Goal: Transaction & Acquisition: Purchase product/service

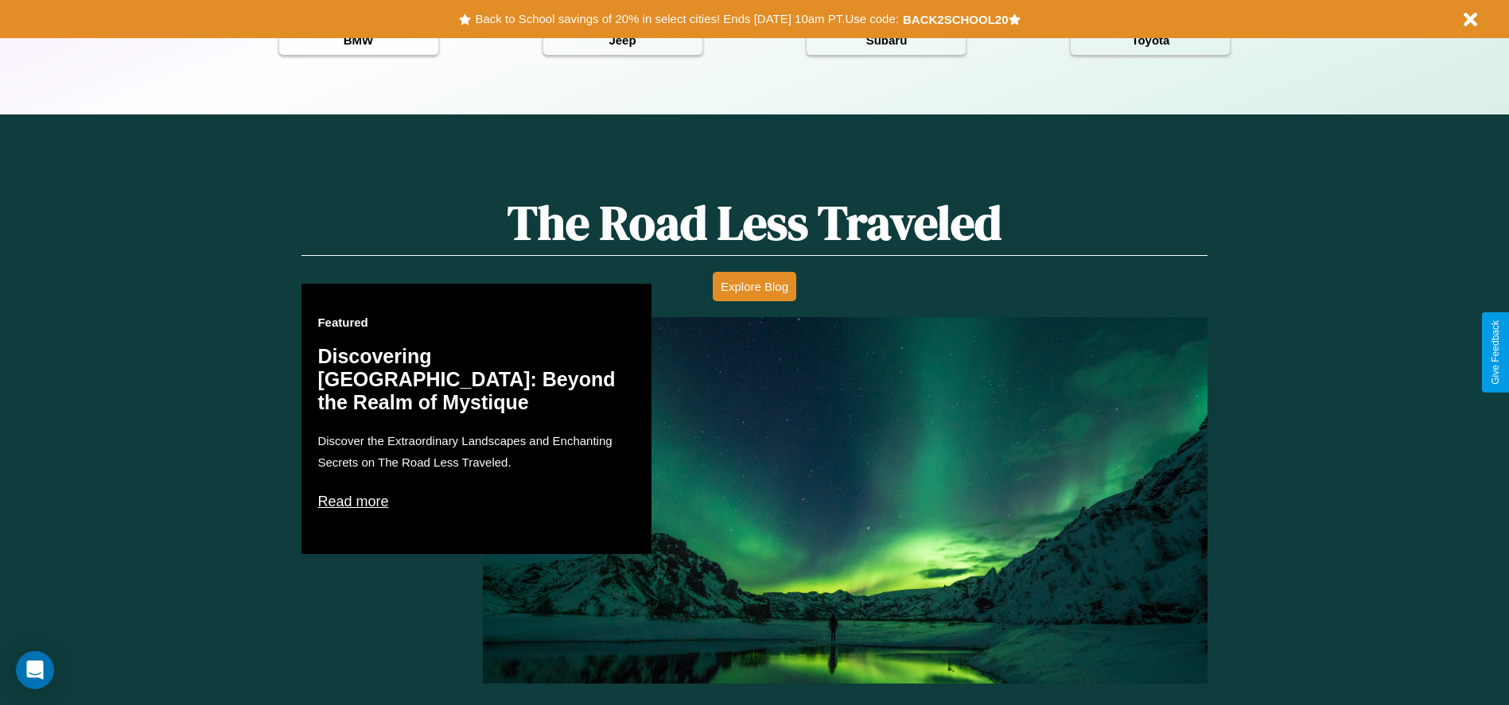
scroll to position [2281, 0]
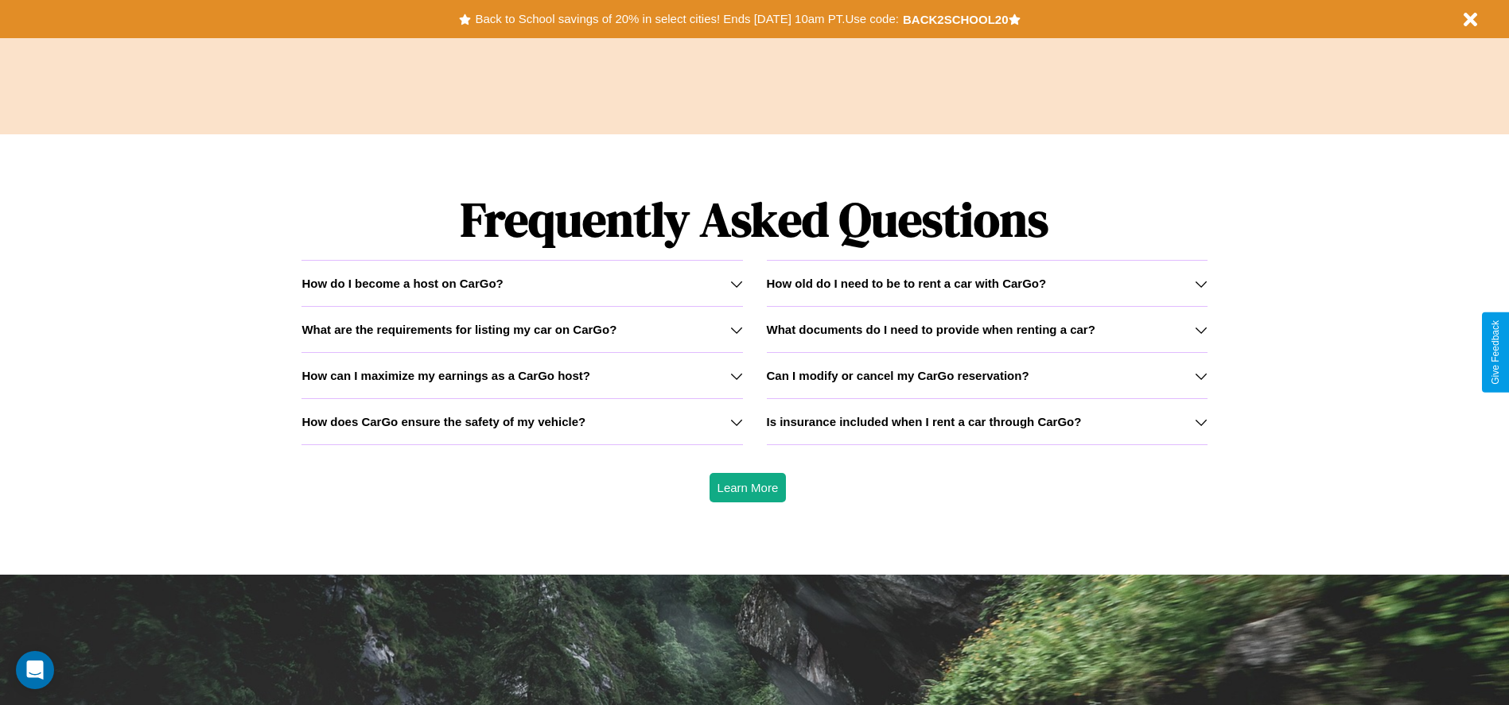
click at [1200, 421] on icon at bounding box center [1200, 422] width 13 height 13
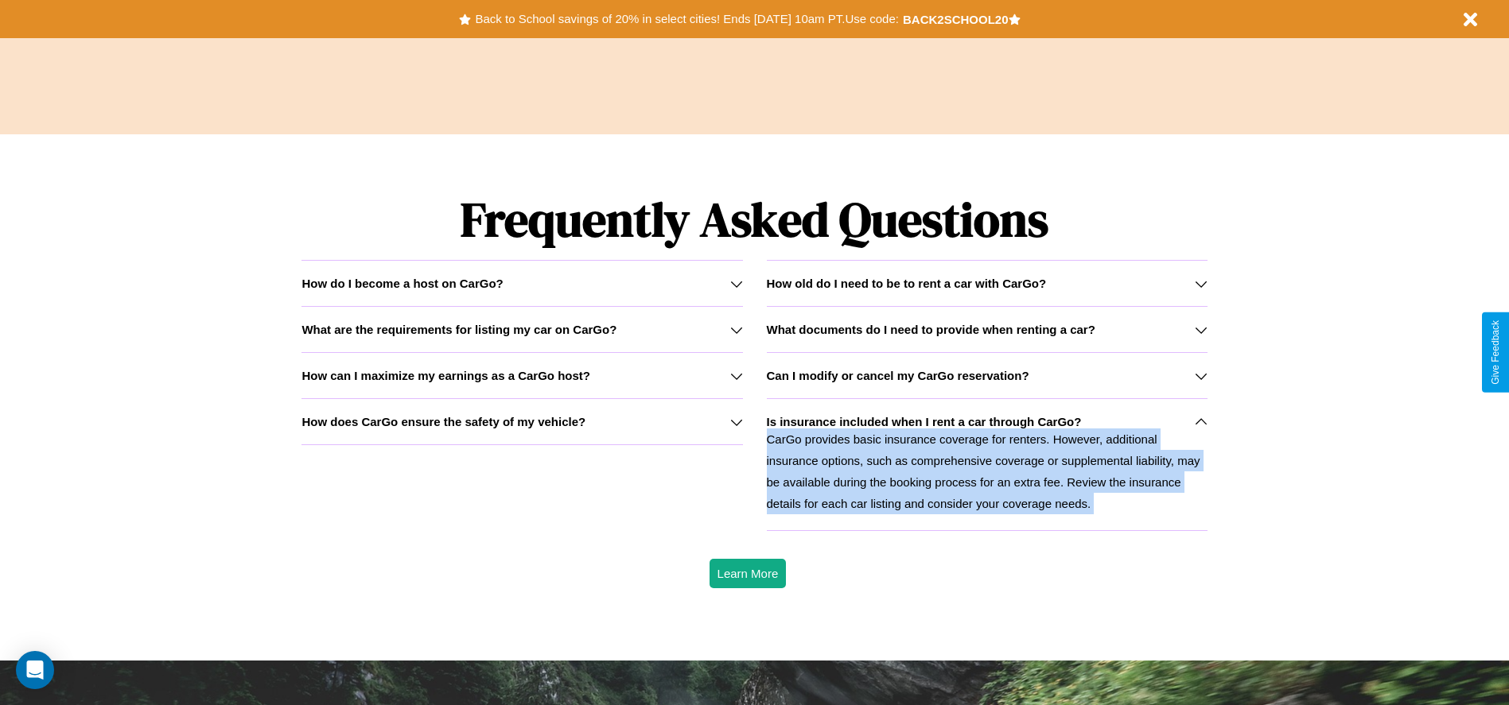
click at [1200, 421] on icon at bounding box center [1200, 422] width 13 height 13
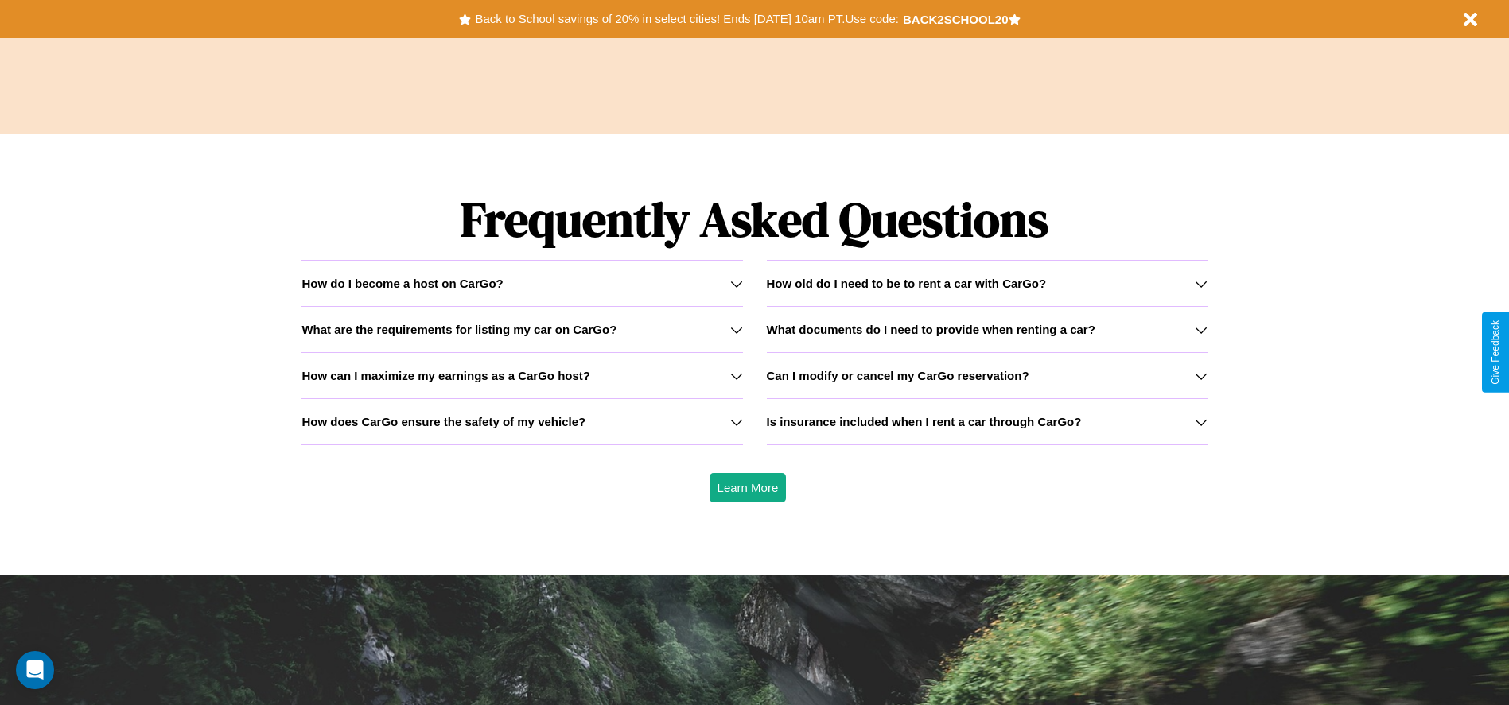
click at [522, 329] on h3 "What are the requirements for listing my car on CarGo?" at bounding box center [458, 330] width 315 height 14
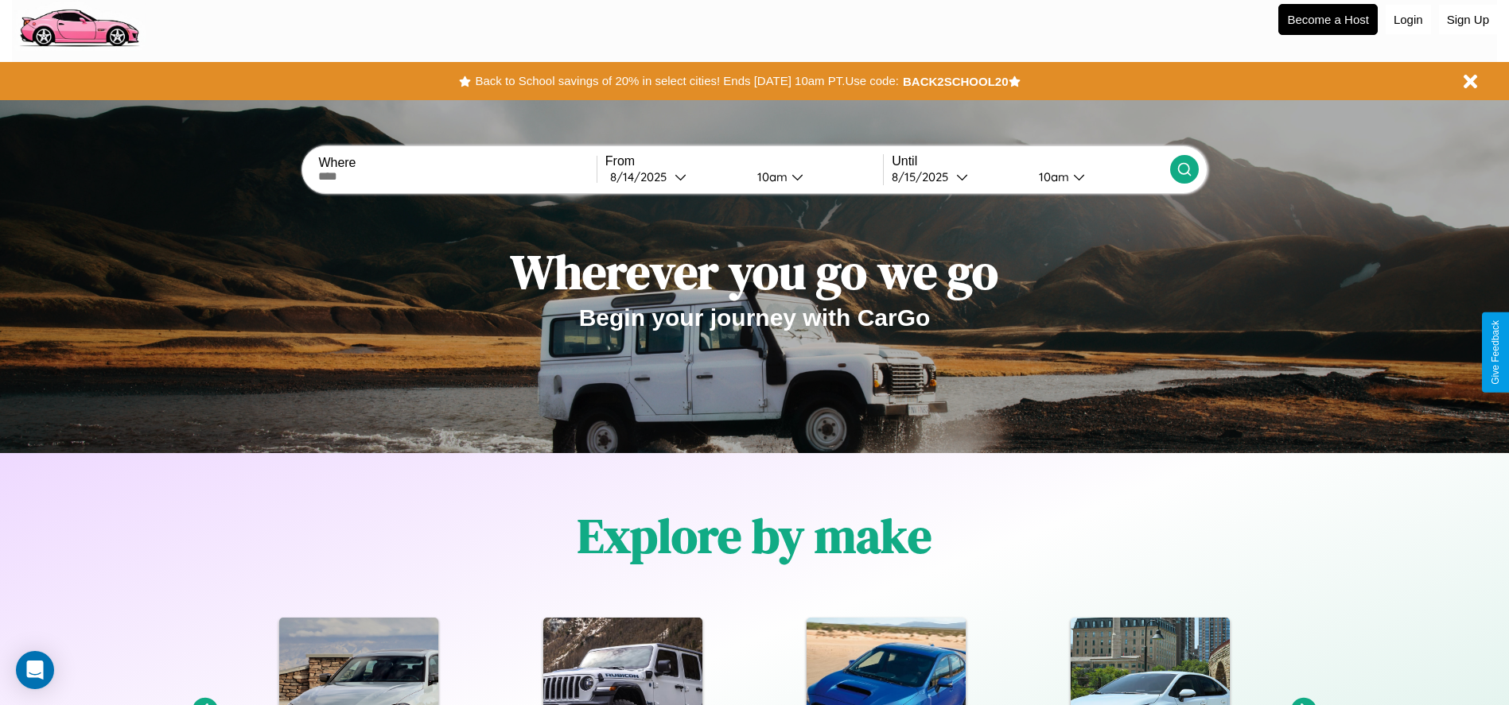
scroll to position [0, 0]
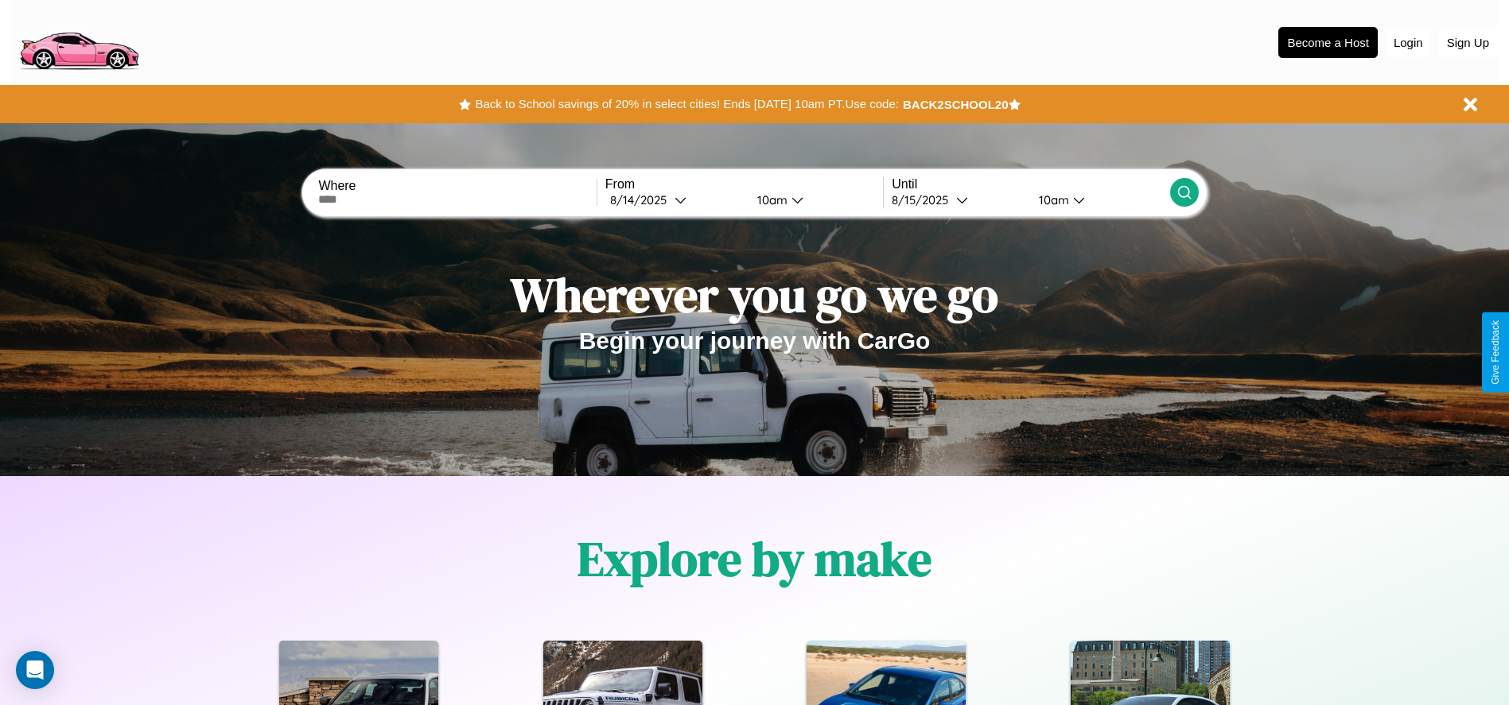
click at [457, 200] on input "text" at bounding box center [457, 199] width 278 height 13
type input "**********"
click at [674, 200] on icon at bounding box center [680, 200] width 12 height 12
select select "*"
select select "****"
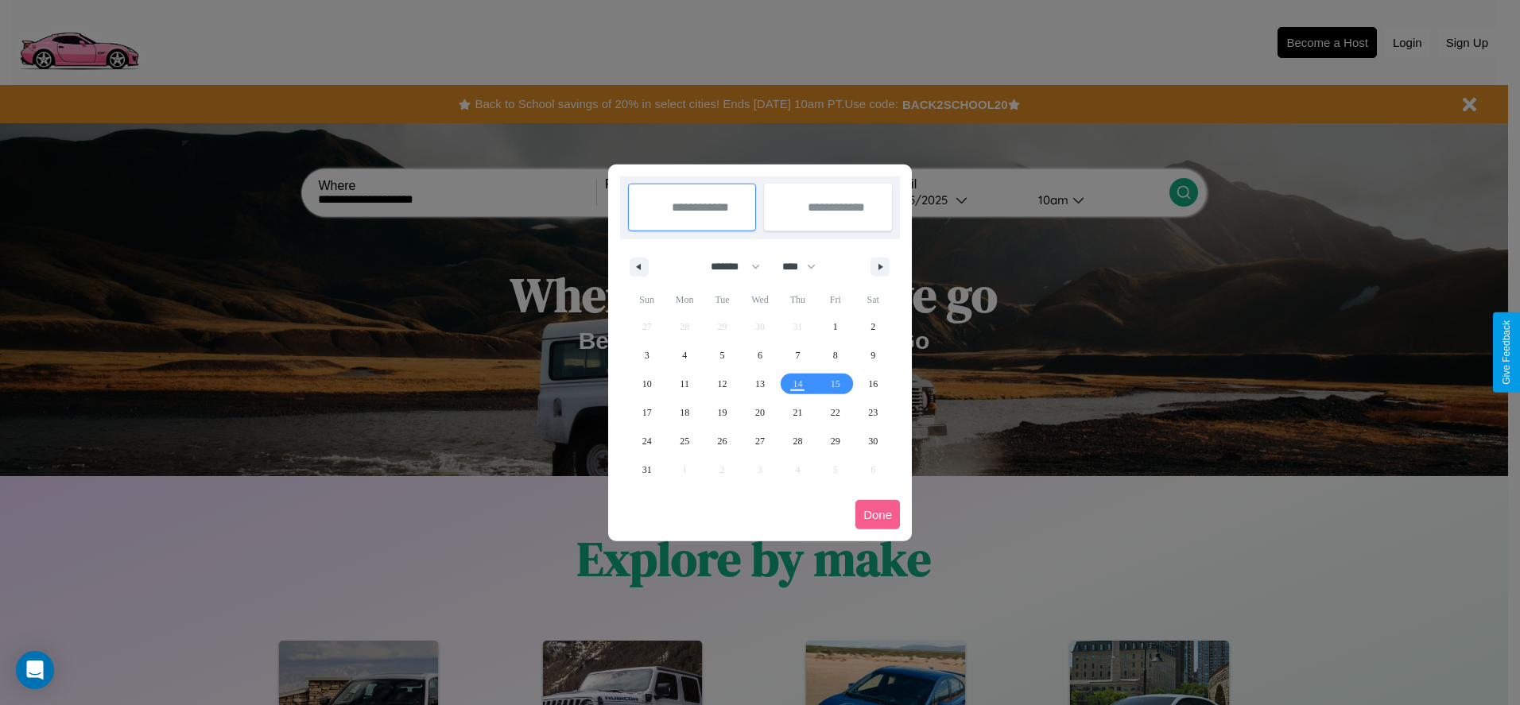
click at [728, 266] on select "******* ******** ***** ***** *** **** **** ****** ********* ******* ******** **…" at bounding box center [733, 267] width 68 height 26
select select "**"
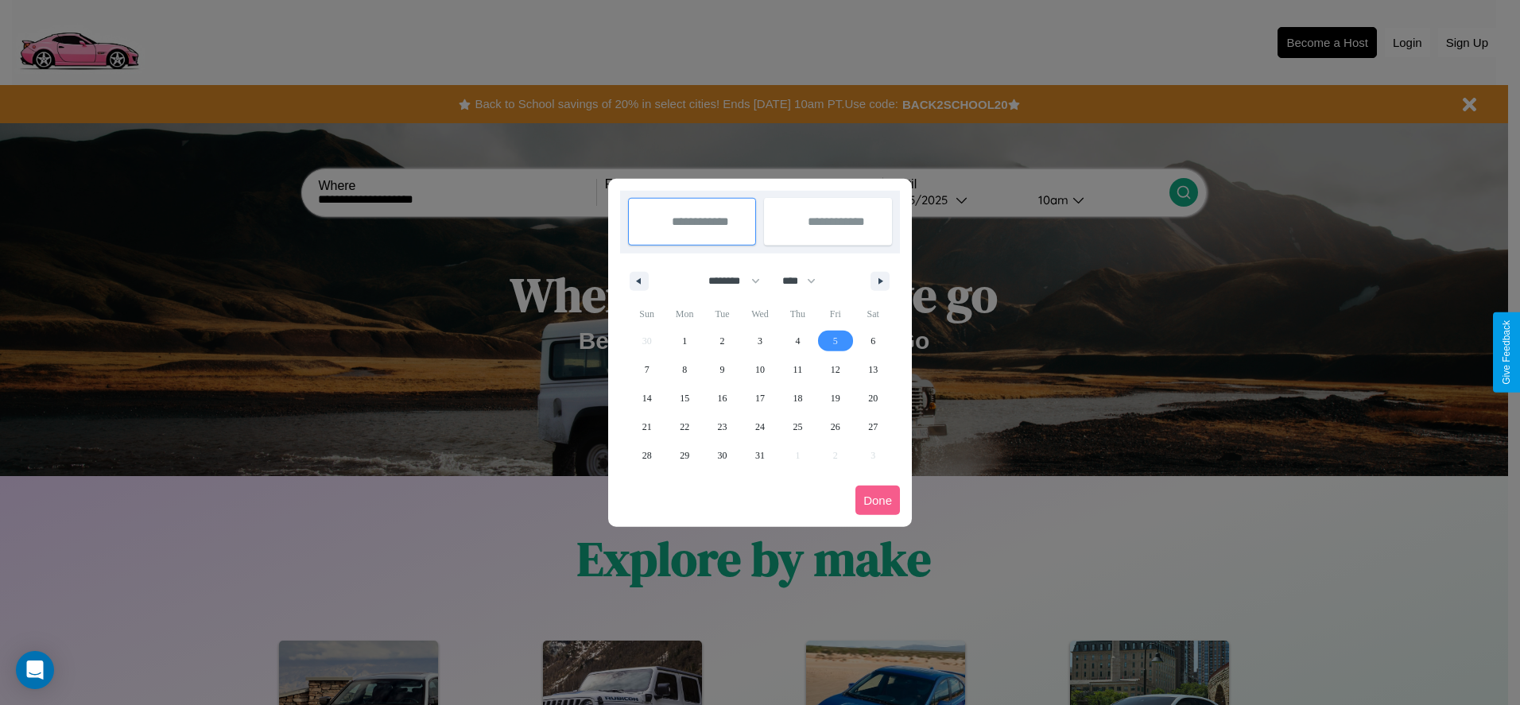
click at [835, 340] on span "5" at bounding box center [835, 341] width 5 height 29
type input "**********"
click at [722, 369] on span "9" at bounding box center [722, 369] width 5 height 29
type input "**********"
click at [878, 500] on button "Done" at bounding box center [878, 500] width 45 height 29
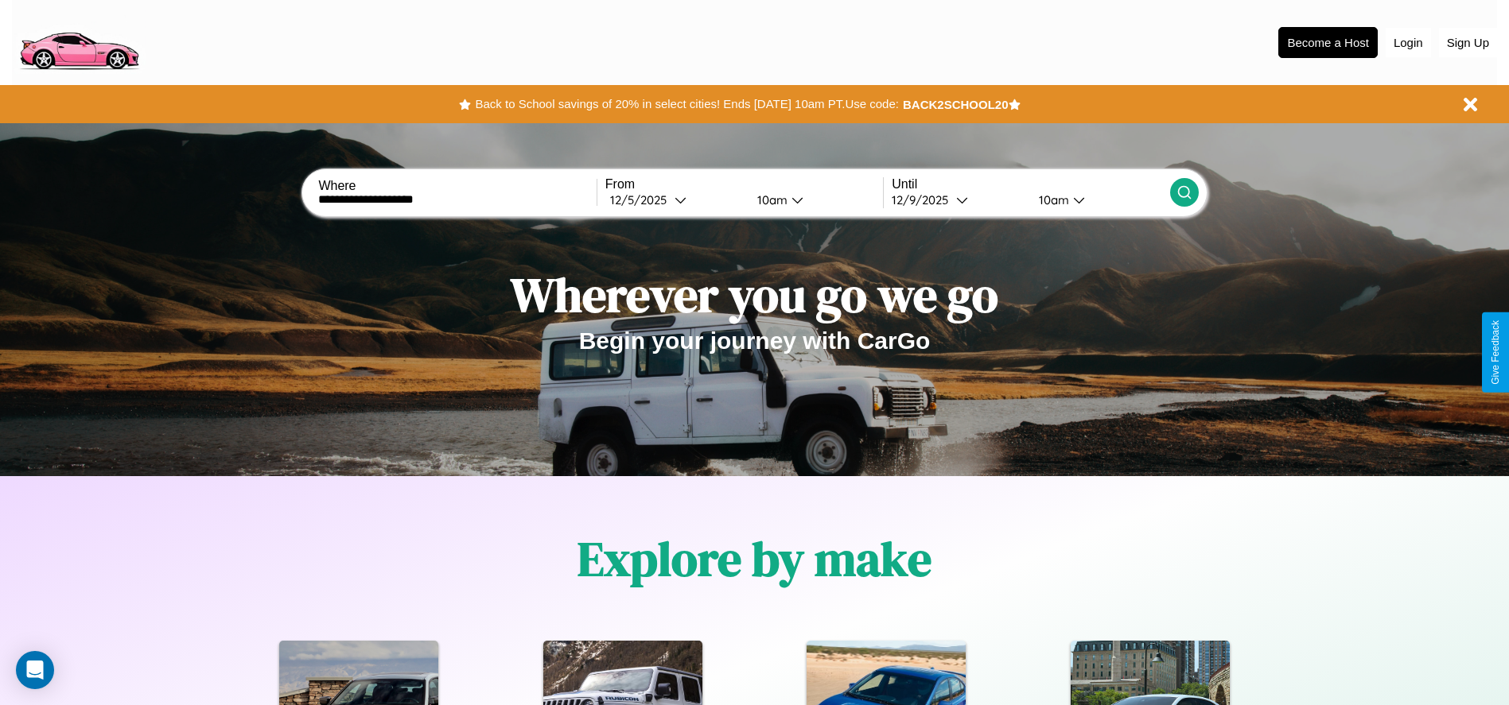
click at [1183, 192] on icon at bounding box center [1184, 192] width 16 height 16
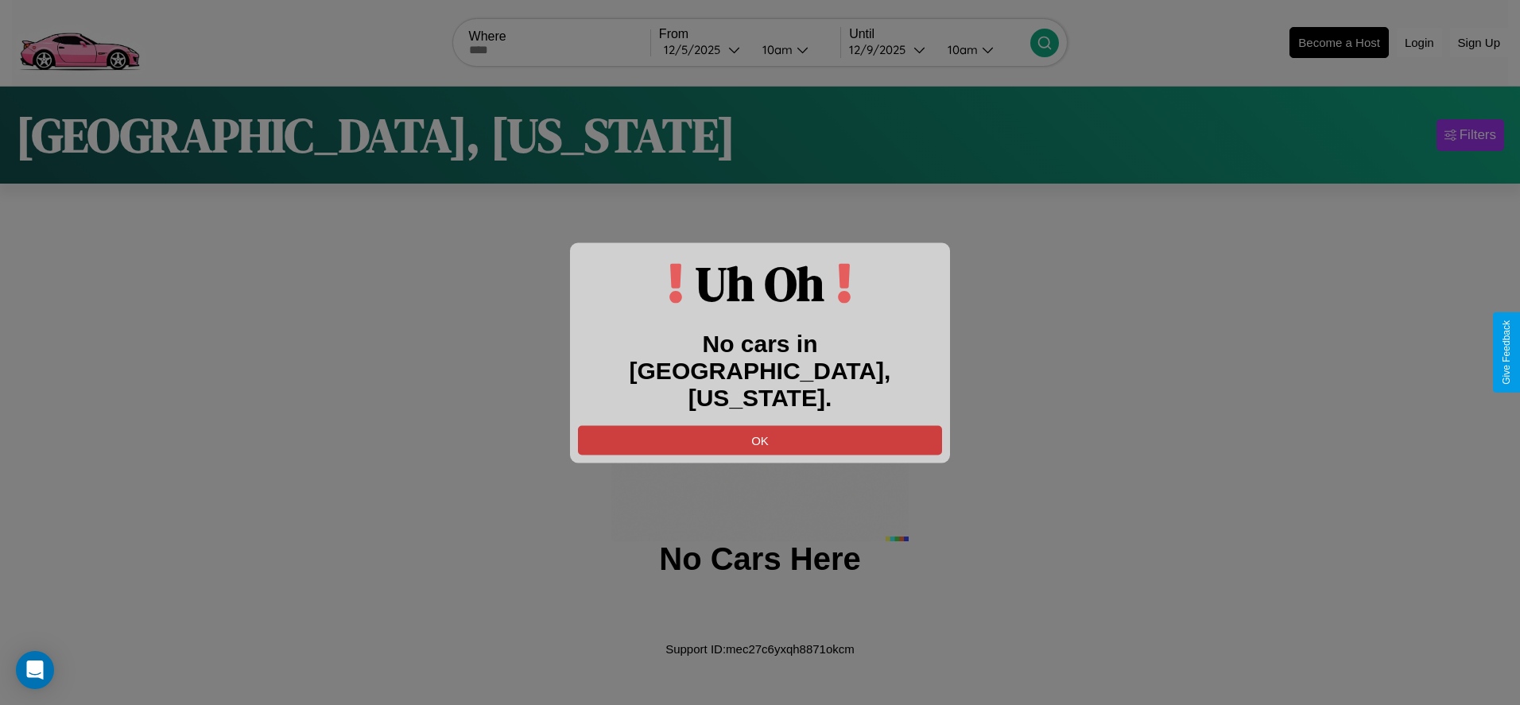
click at [760, 426] on button "OK" at bounding box center [760, 439] width 364 height 29
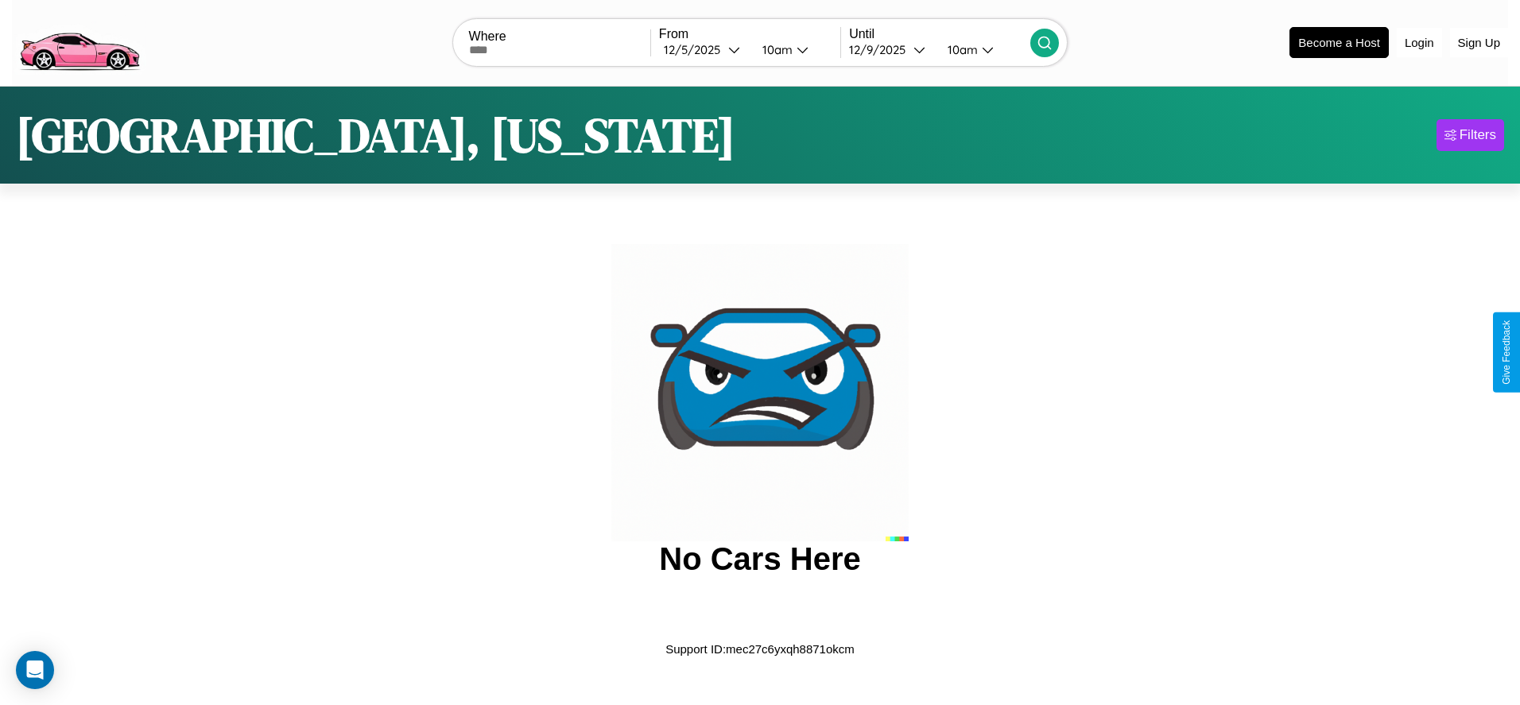
click at [79, 41] on img at bounding box center [79, 41] width 134 height 67
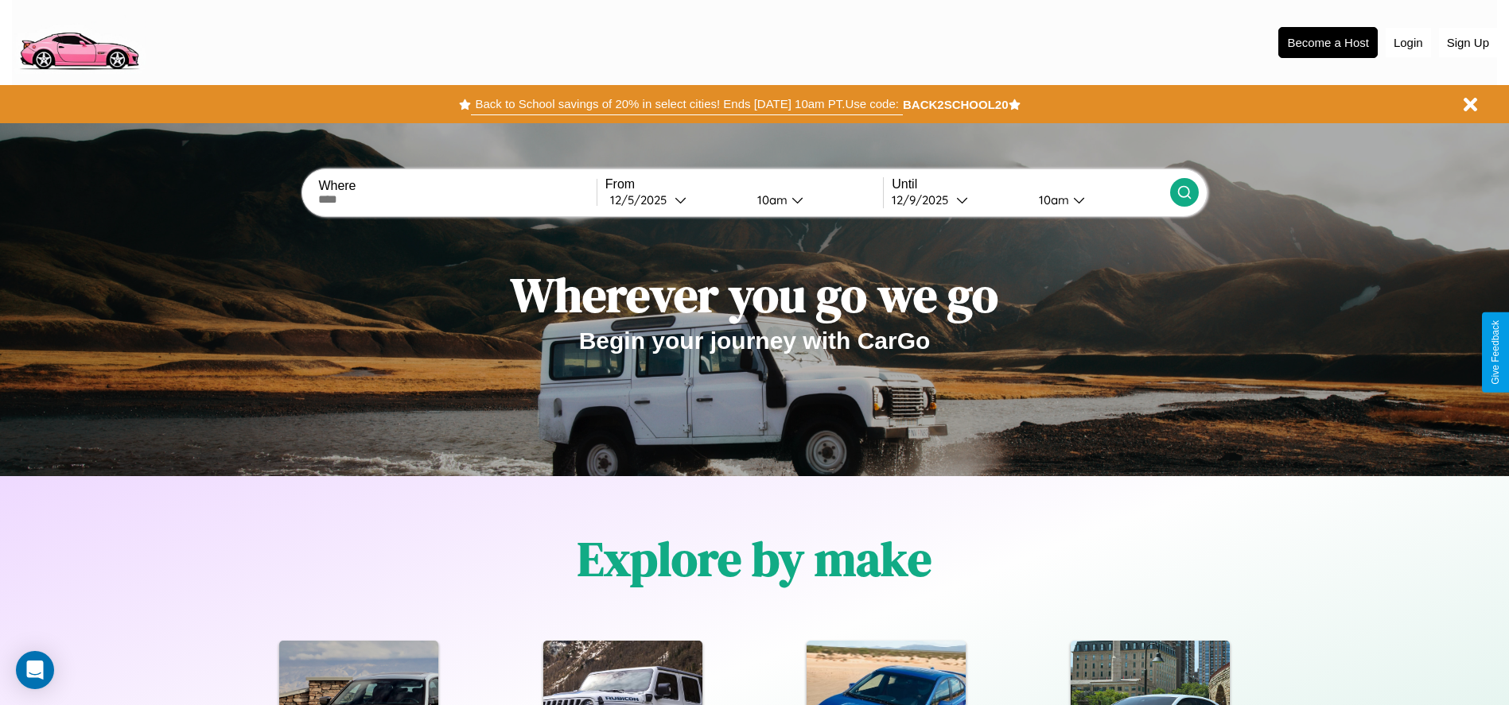
click at [686, 104] on button "Back to School savings of 20% in select cities! Ends 9/1 at 10am PT. Use code:" at bounding box center [686, 104] width 431 height 22
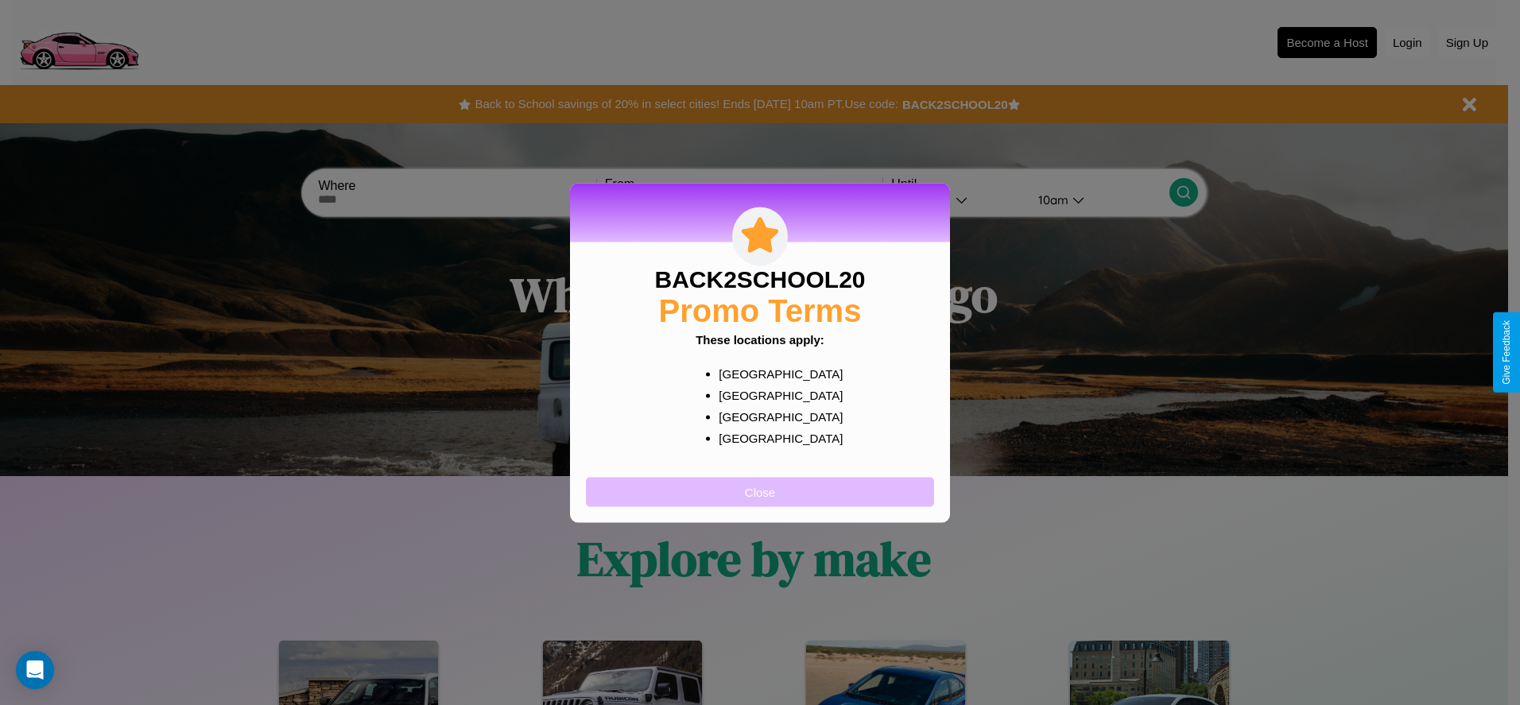
click at [760, 491] on button "Close" at bounding box center [760, 491] width 348 height 29
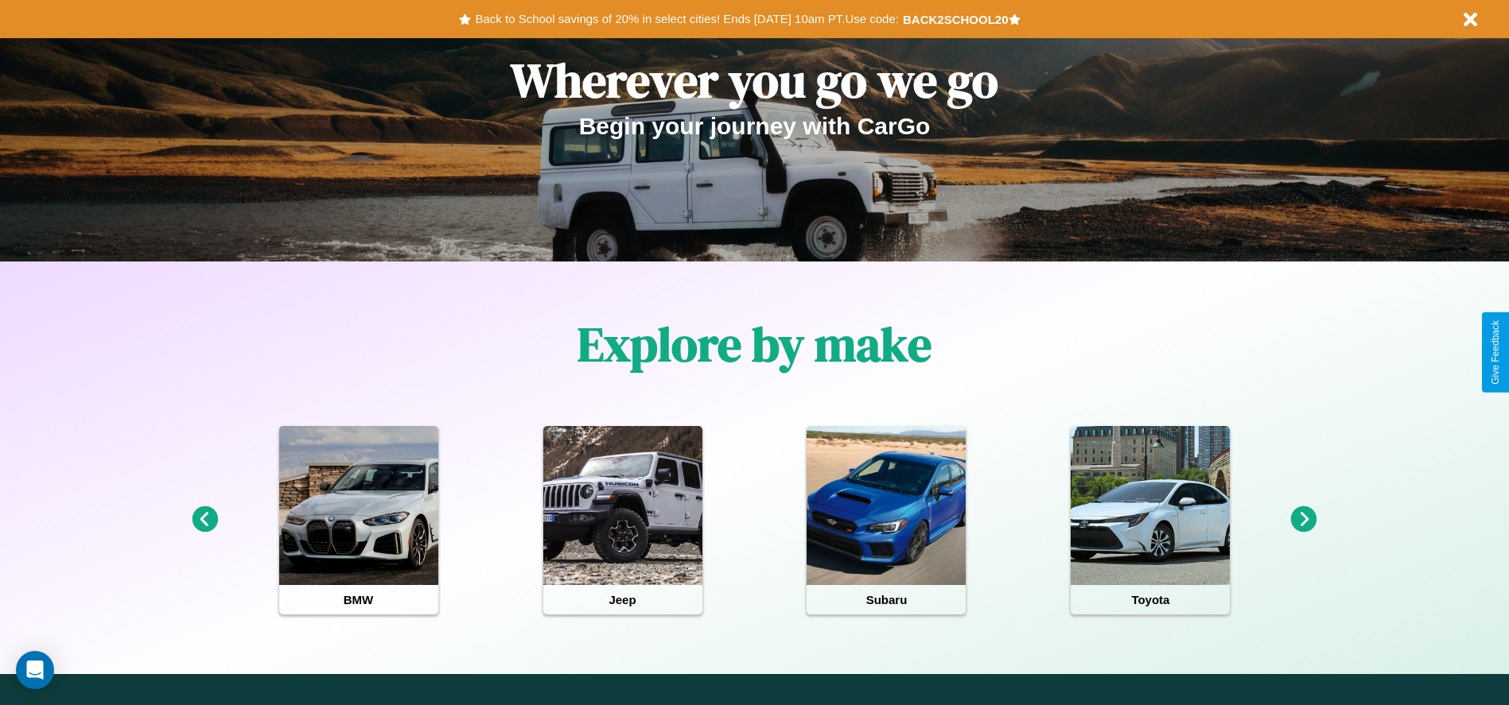
scroll to position [330, 0]
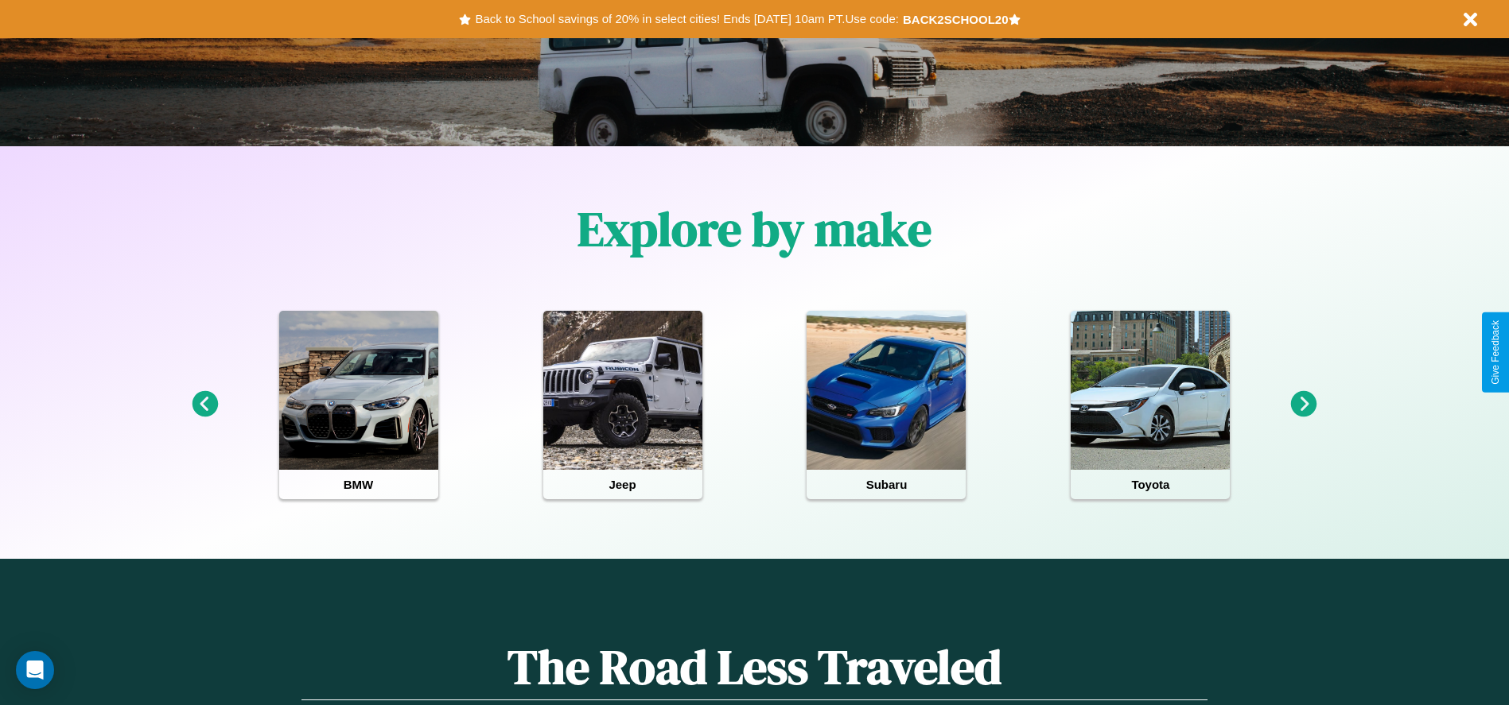
click at [204, 405] on icon at bounding box center [205, 404] width 26 height 26
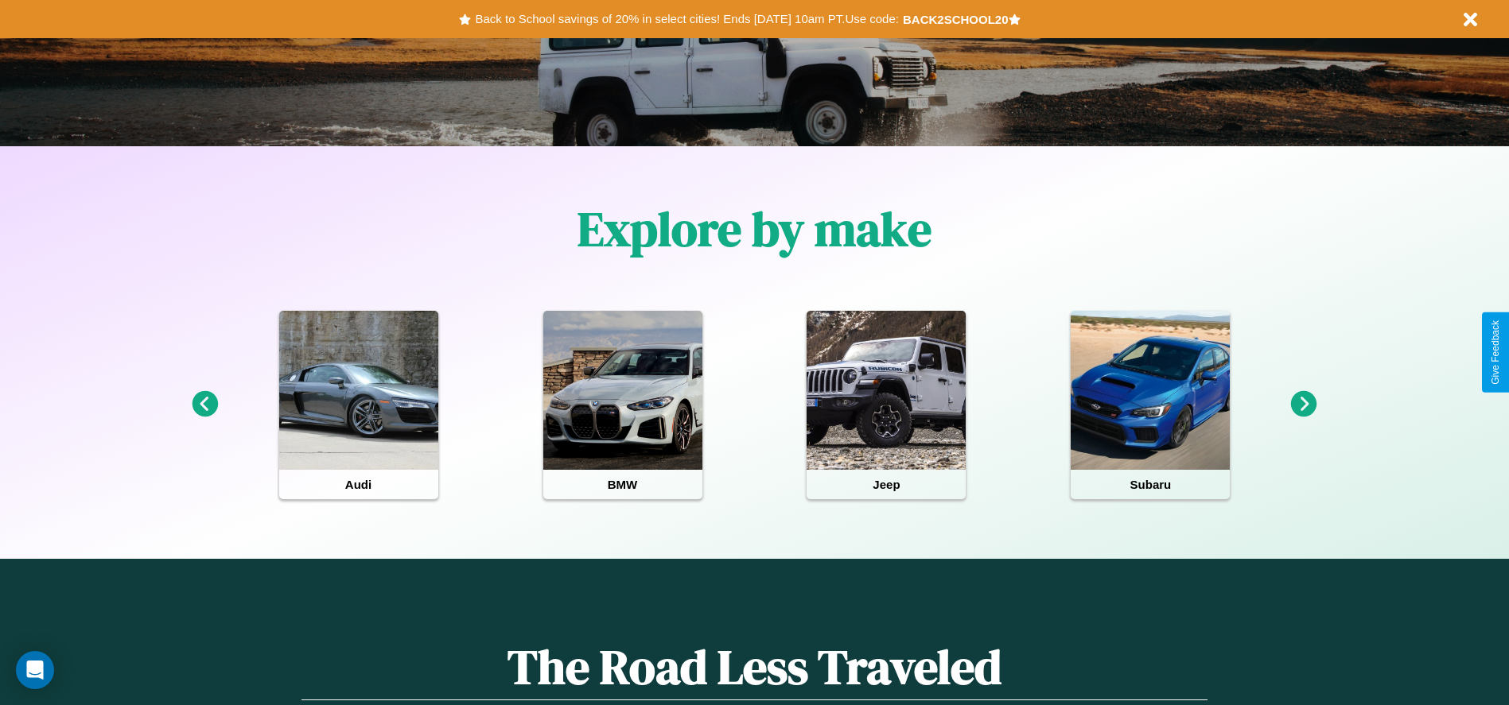
click at [1303, 405] on icon at bounding box center [1304, 404] width 26 height 26
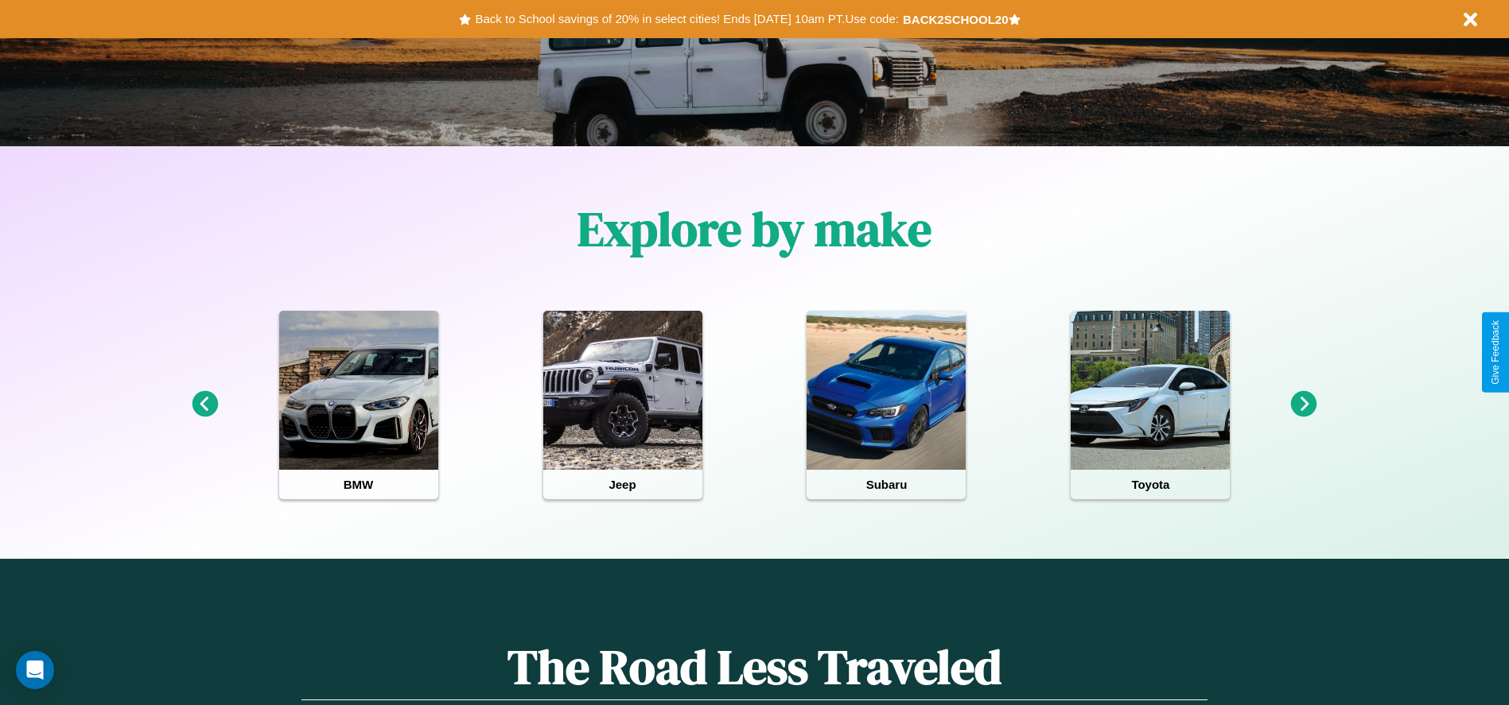
click at [1303, 405] on icon at bounding box center [1304, 404] width 26 height 26
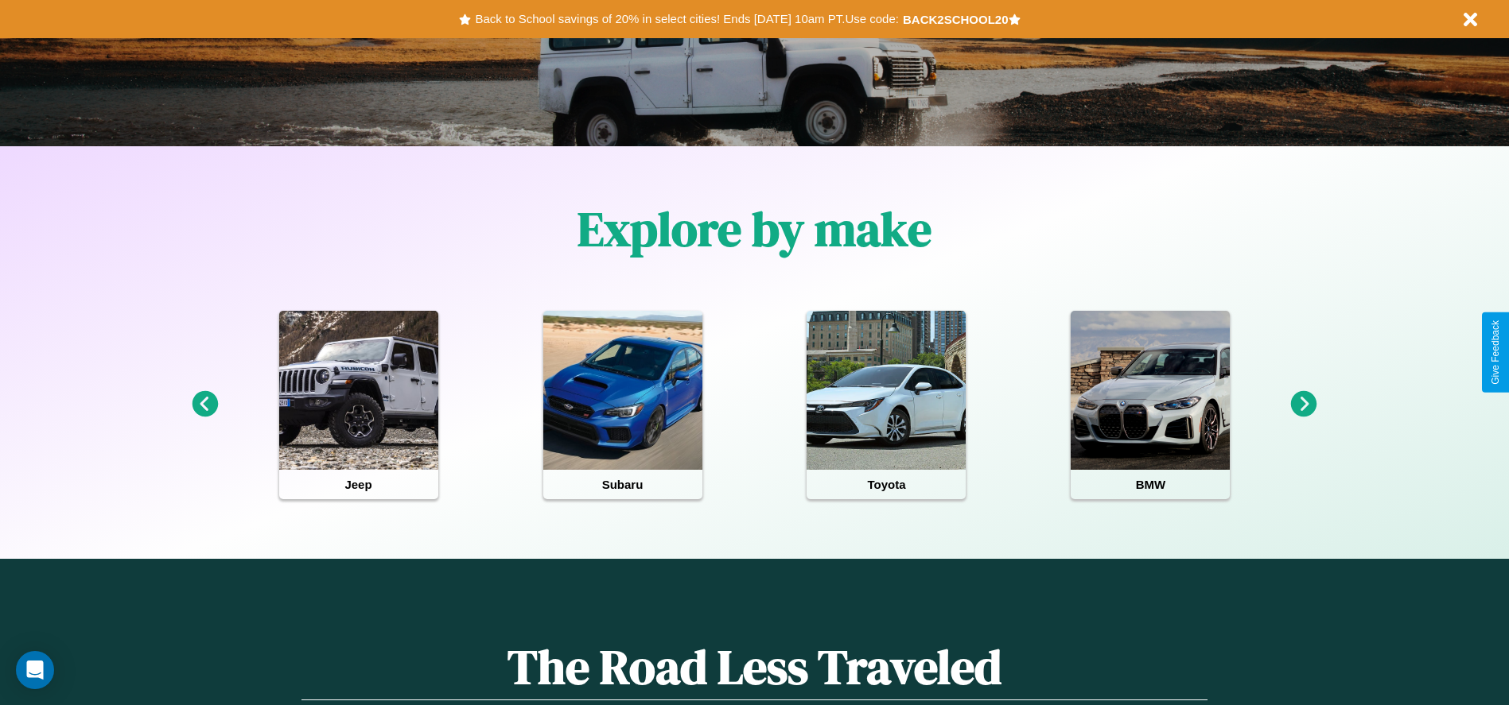
click at [1303, 405] on icon at bounding box center [1304, 404] width 26 height 26
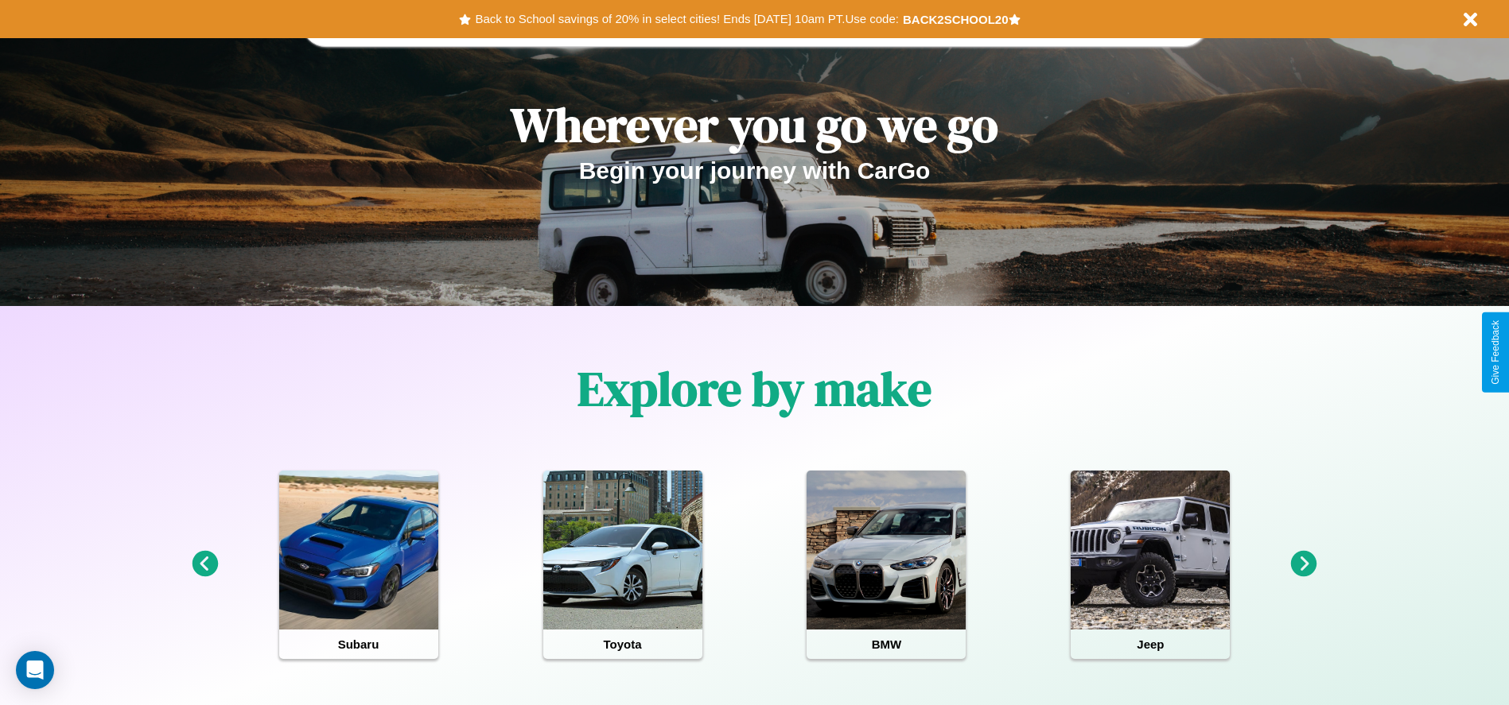
scroll to position [0, 0]
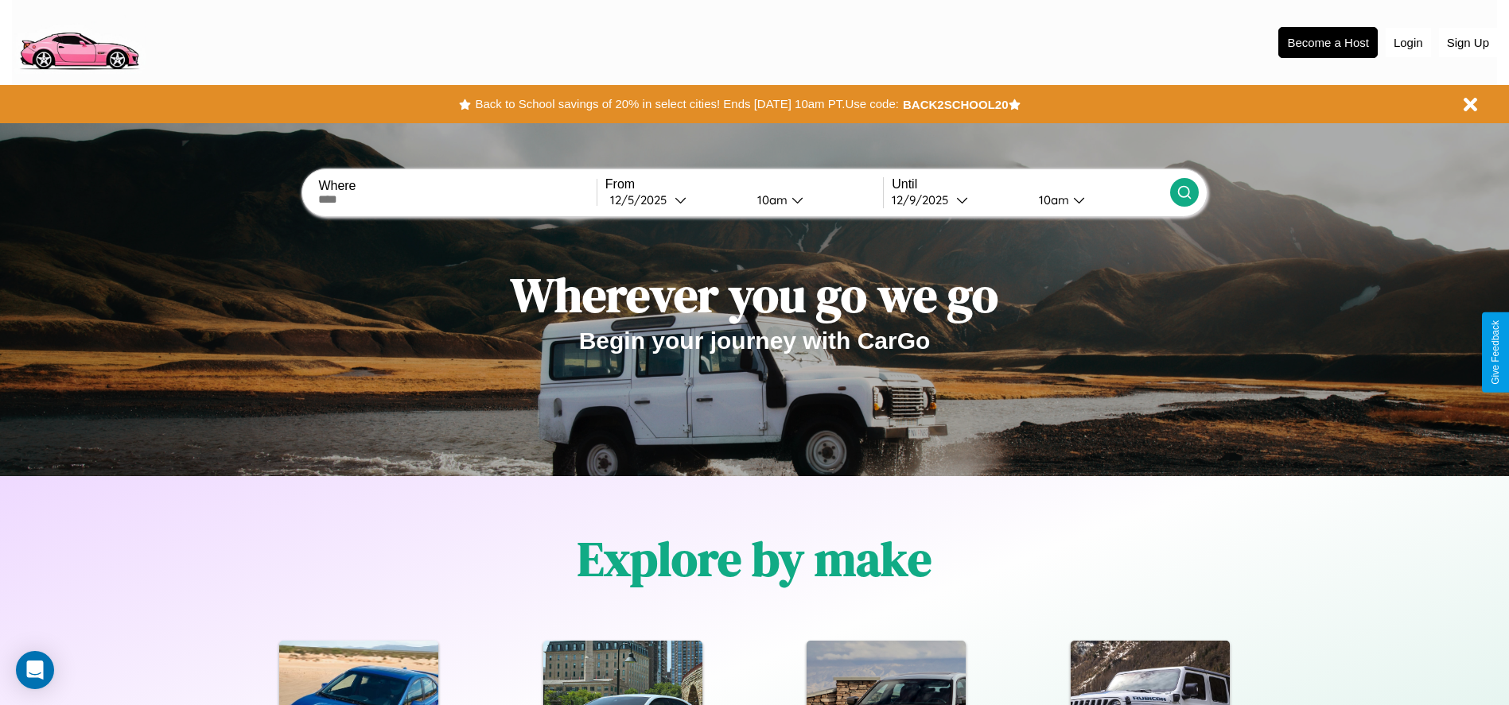
click at [457, 200] on input "text" at bounding box center [457, 199] width 278 height 13
type input "**********"
click at [674, 200] on div "12 / 5 / 2025" at bounding box center [642, 199] width 64 height 15
select select "*"
select select "****"
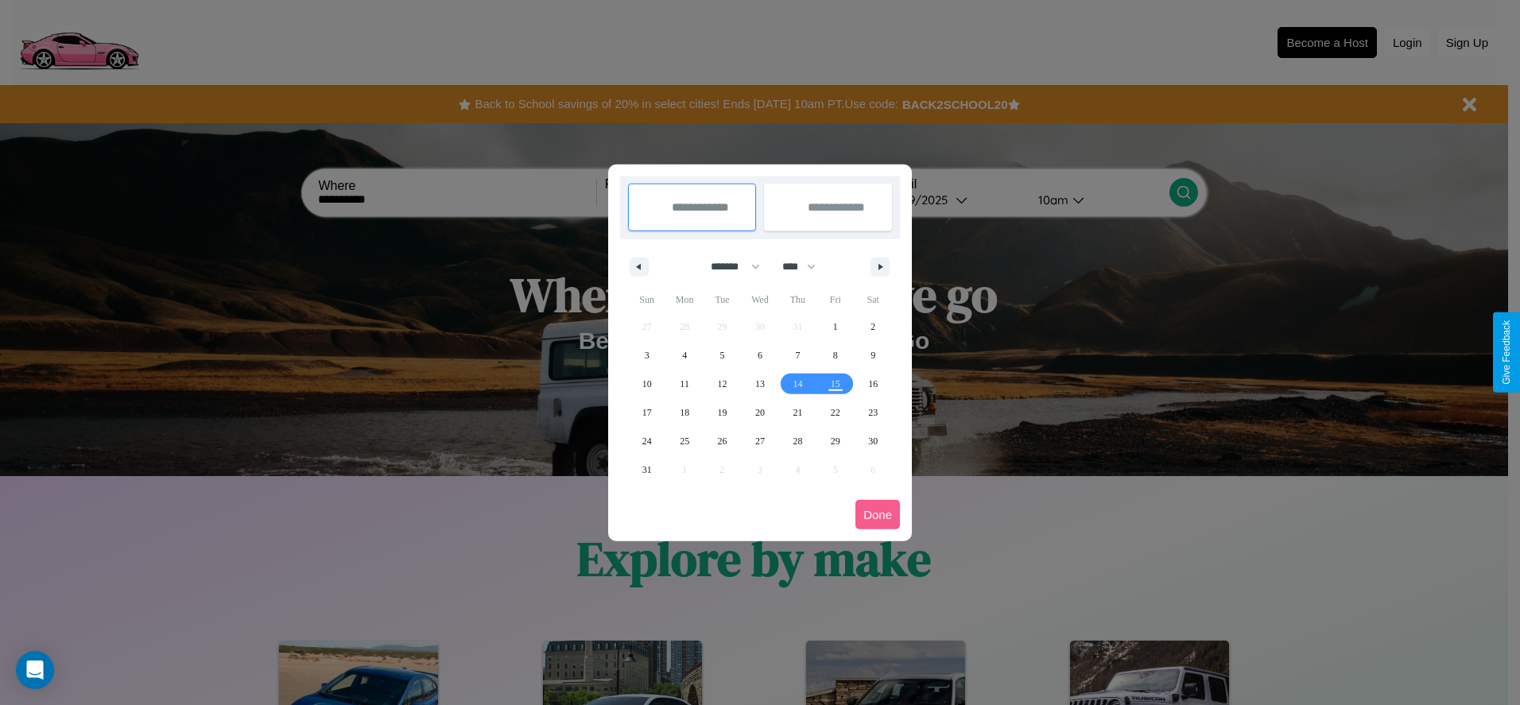
drag, startPoint x: 728, startPoint y: 266, endPoint x: 760, endPoint y: 319, distance: 61.4
click at [728, 266] on select "******* ******** ***** ***** *** **** **** ****** ********* ******* ******** **…" at bounding box center [733, 267] width 68 height 26
select select "*"
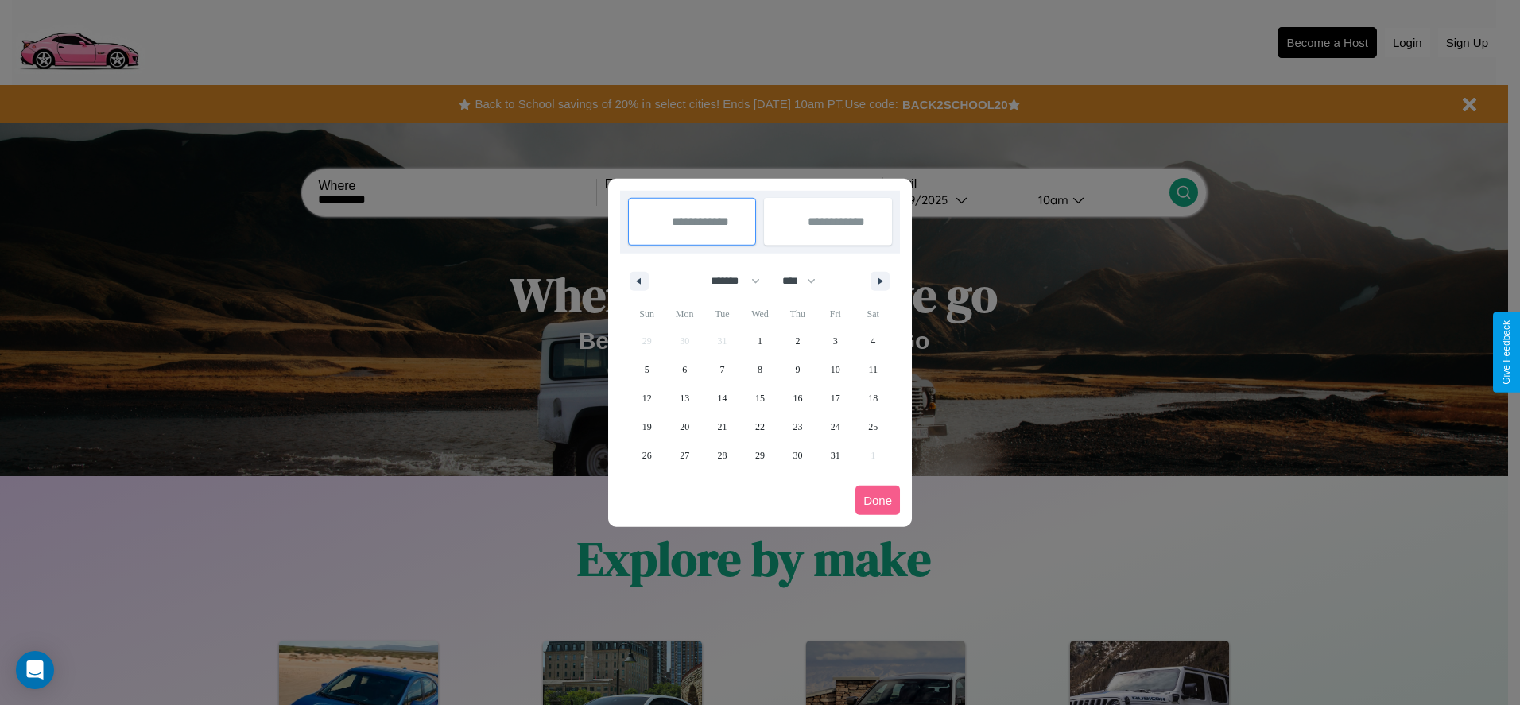
click at [806, 281] on select "**** **** **** **** **** **** **** **** **** **** **** **** **** **** **** ****…" at bounding box center [799, 281] width 48 height 26
select select "****"
click at [835, 426] on span "23" at bounding box center [836, 427] width 10 height 29
type input "**********"
click at [835, 455] on span "30" at bounding box center [836, 455] width 10 height 29
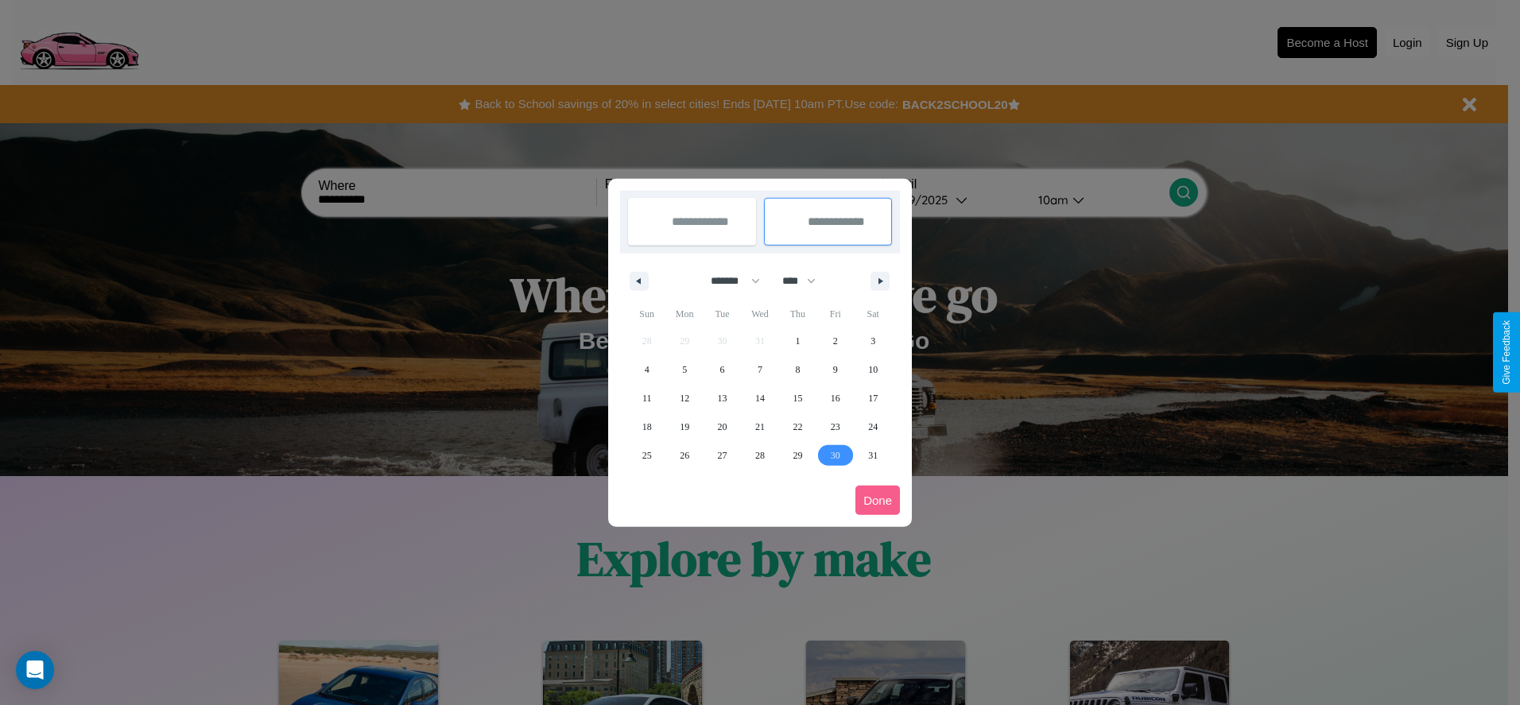
type input "**********"
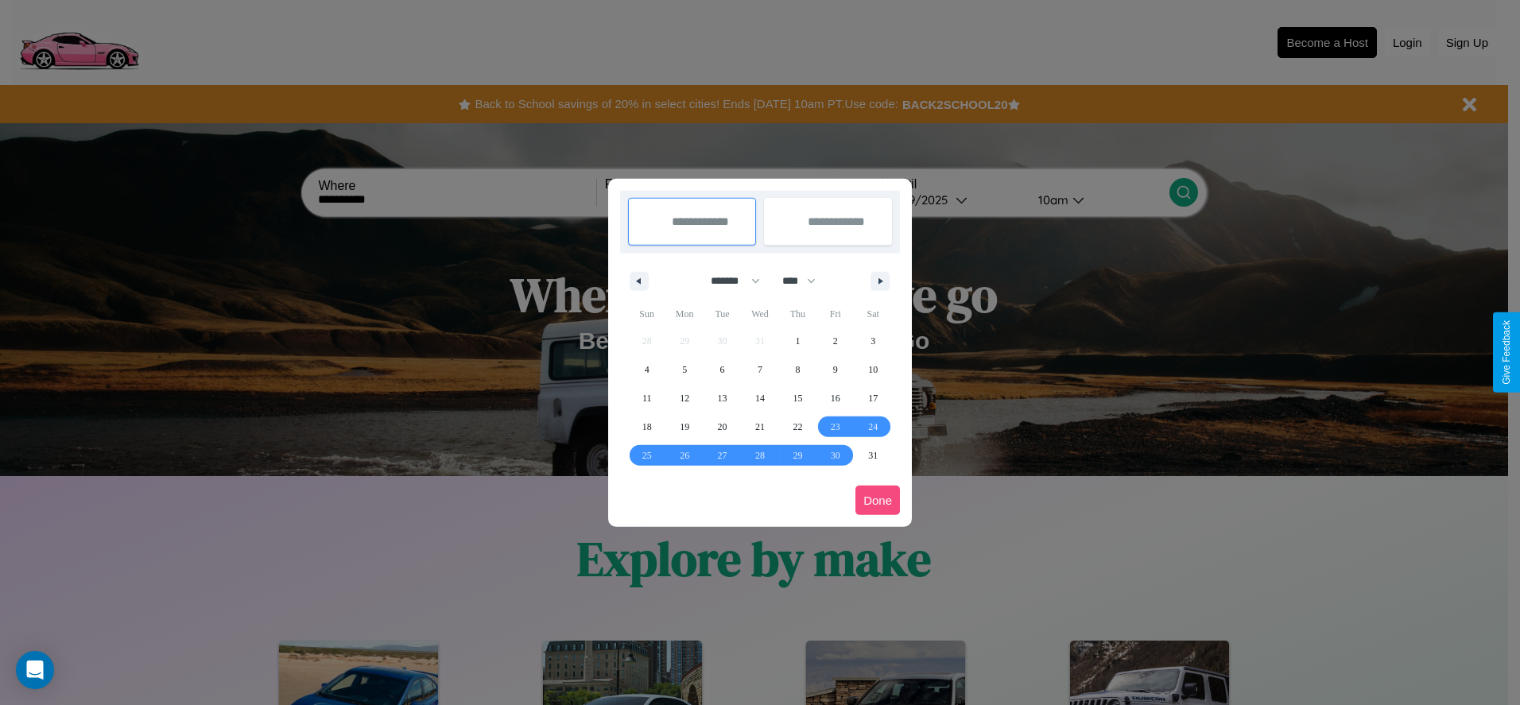
click at [878, 500] on button "Done" at bounding box center [878, 500] width 45 height 29
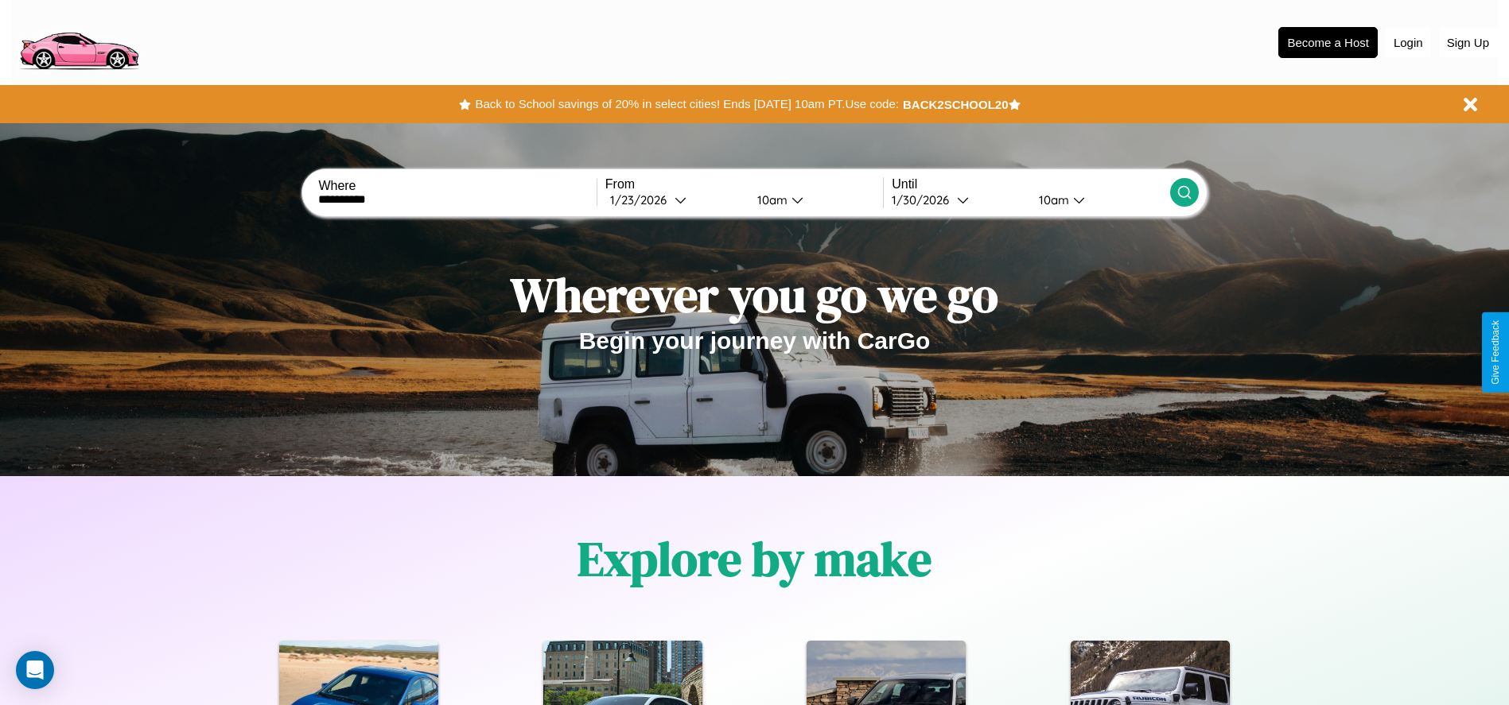
click at [769, 200] on div "10am" at bounding box center [770, 199] width 42 height 15
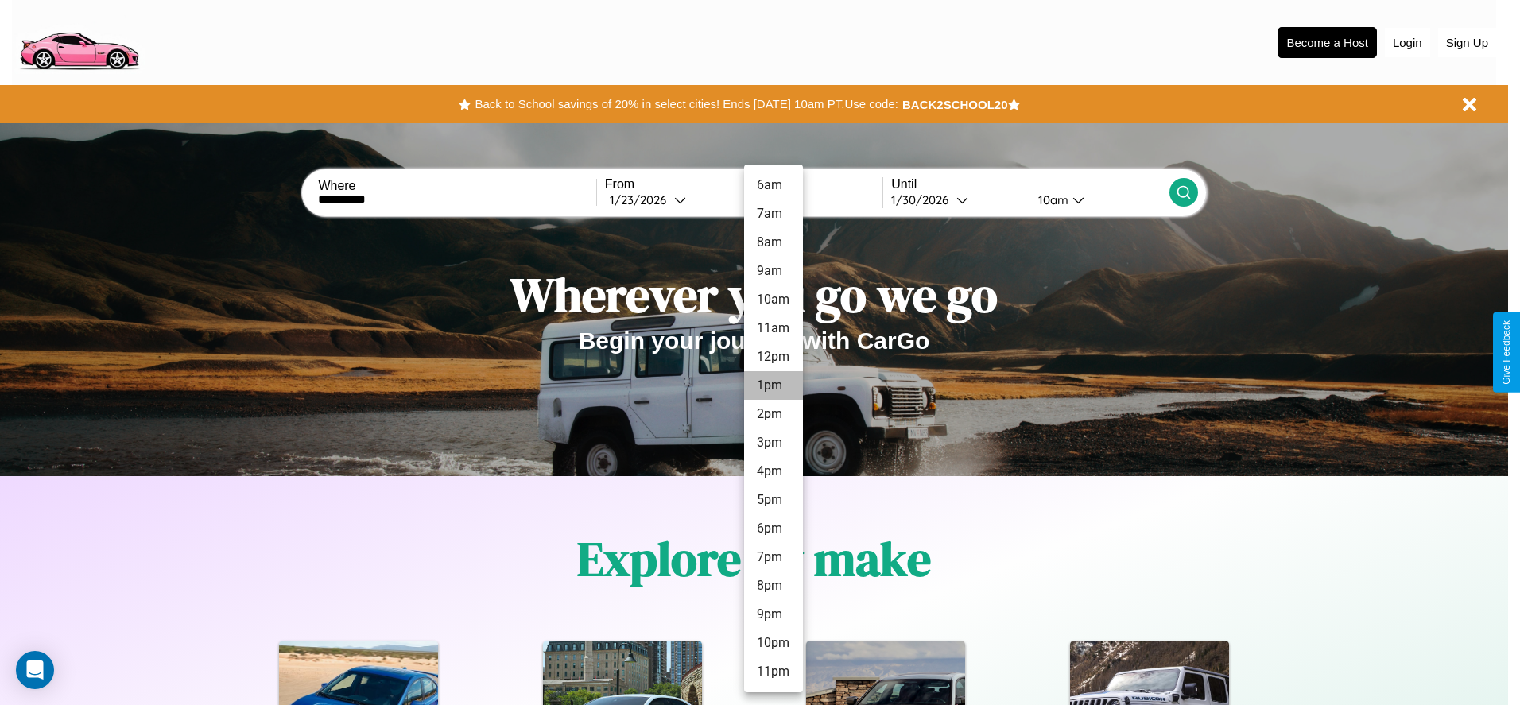
click at [773, 386] on li "1pm" at bounding box center [773, 385] width 59 height 29
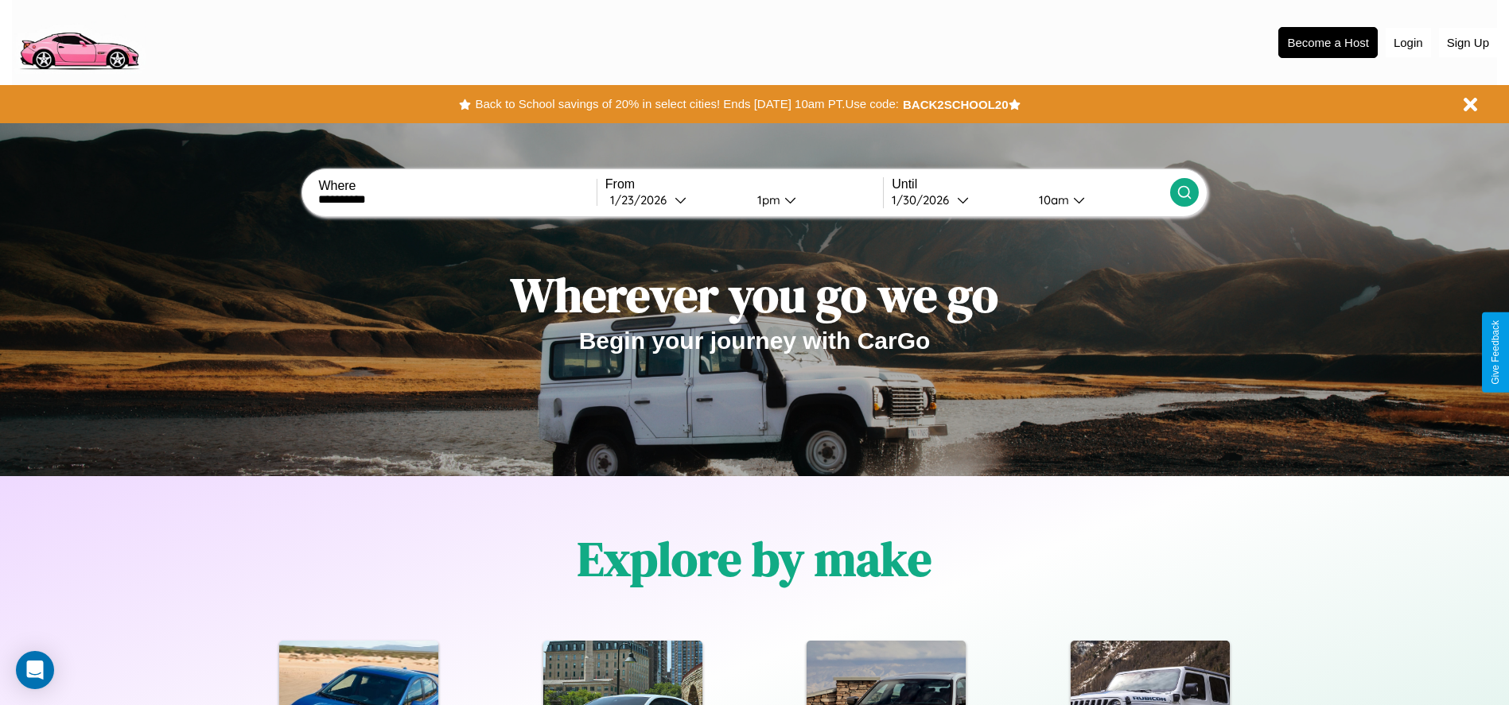
click at [1183, 192] on icon at bounding box center [1184, 192] width 16 height 16
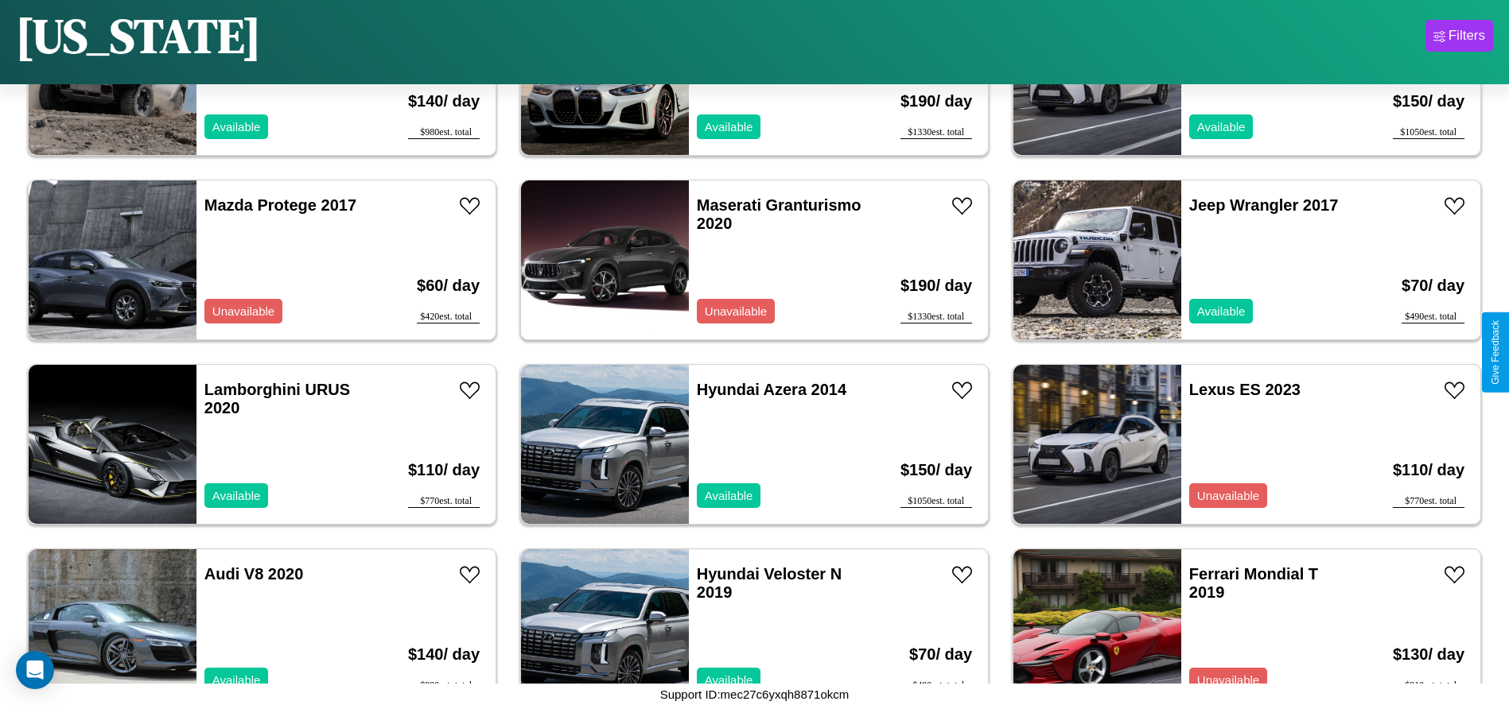
scroll to position [1469, 0]
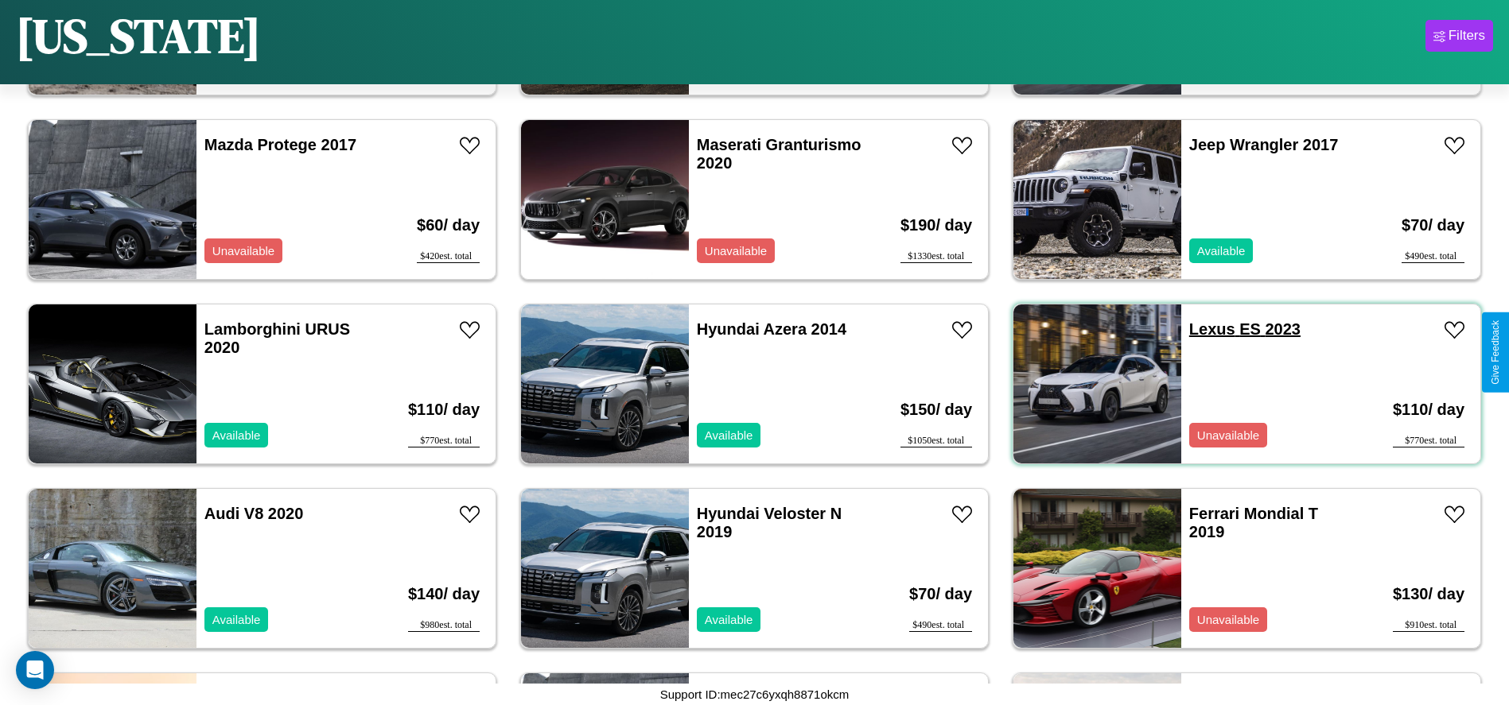
click at [1202, 329] on link "Lexus ES 2023" at bounding box center [1244, 328] width 111 height 17
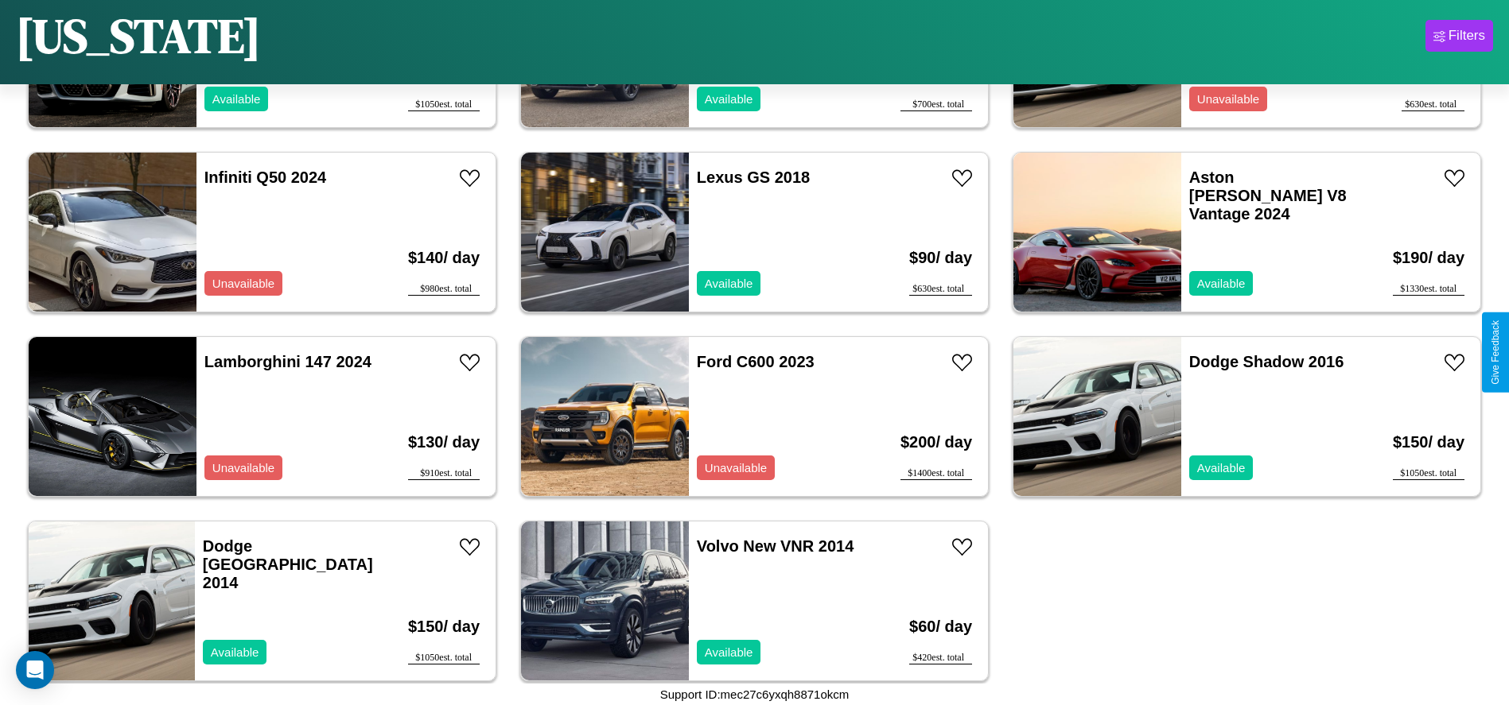
scroll to position [4044, 0]
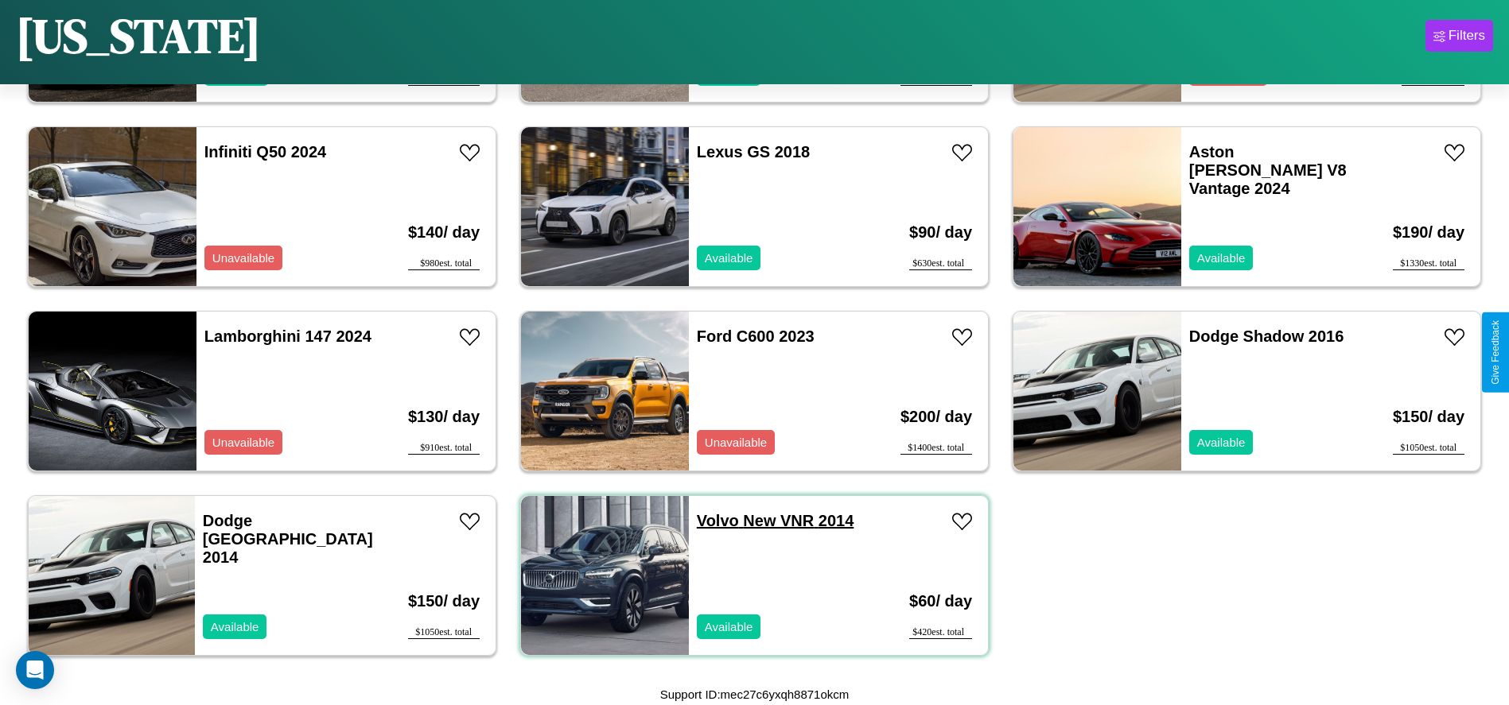
click at [712, 521] on link "Volvo New VNR 2014" at bounding box center [775, 520] width 157 height 17
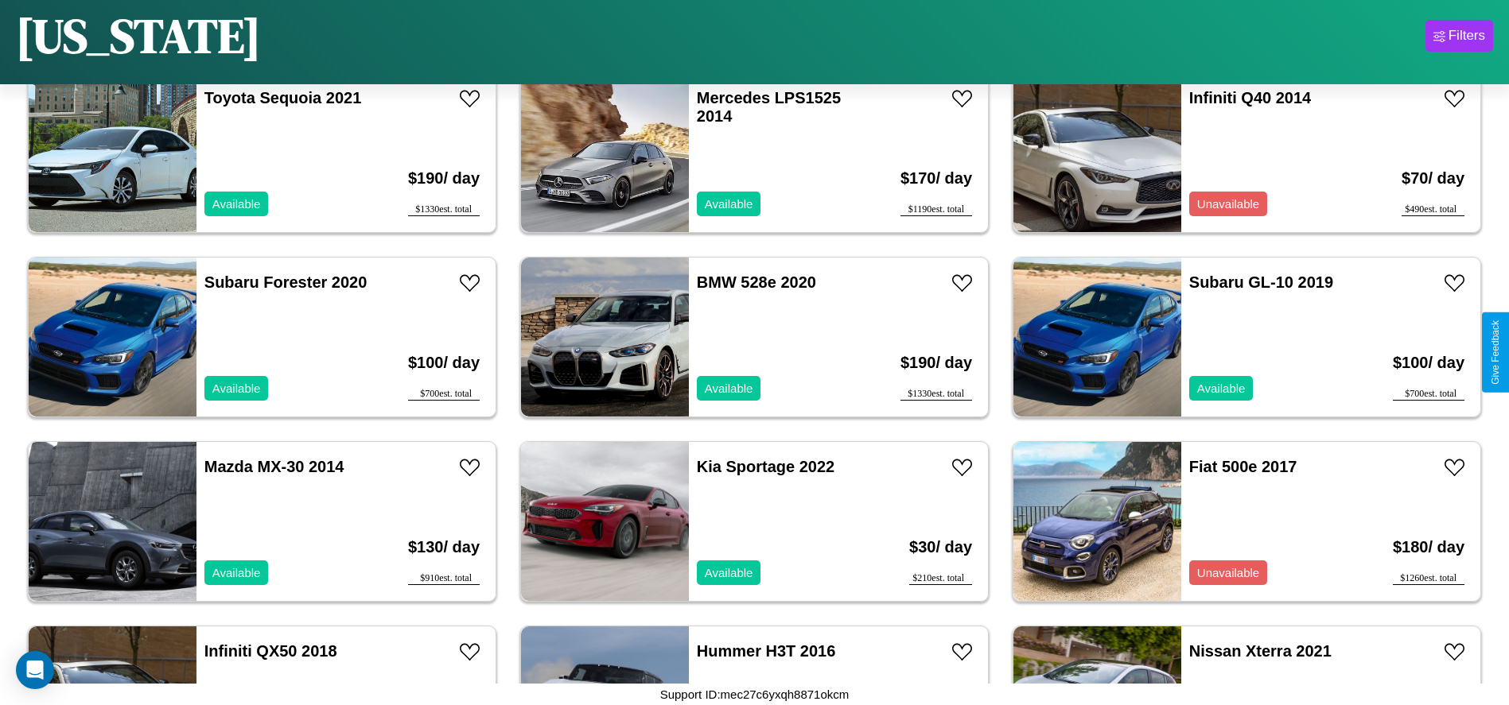
scroll to position [2391, 0]
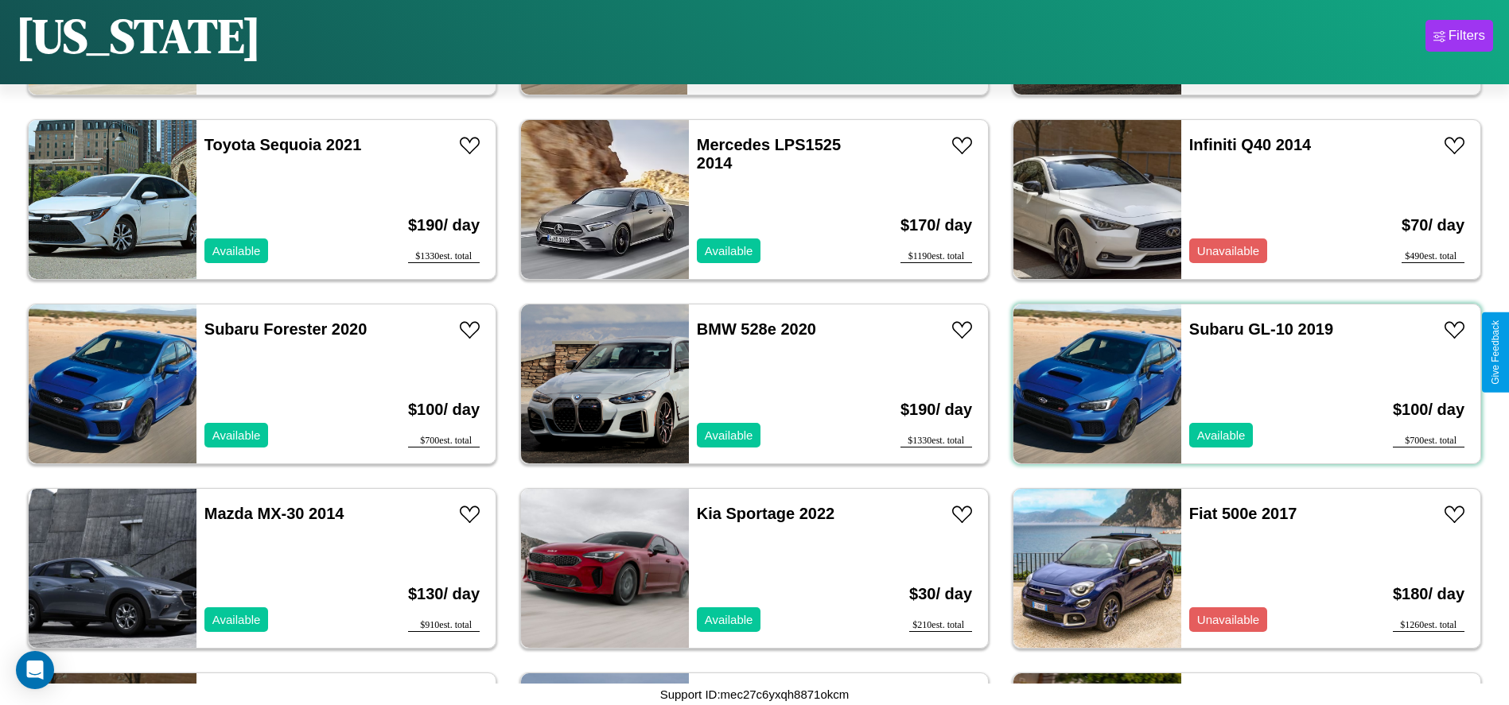
click at [1237, 384] on div "Subaru GL-10 2019 Available" at bounding box center [1273, 384] width 184 height 159
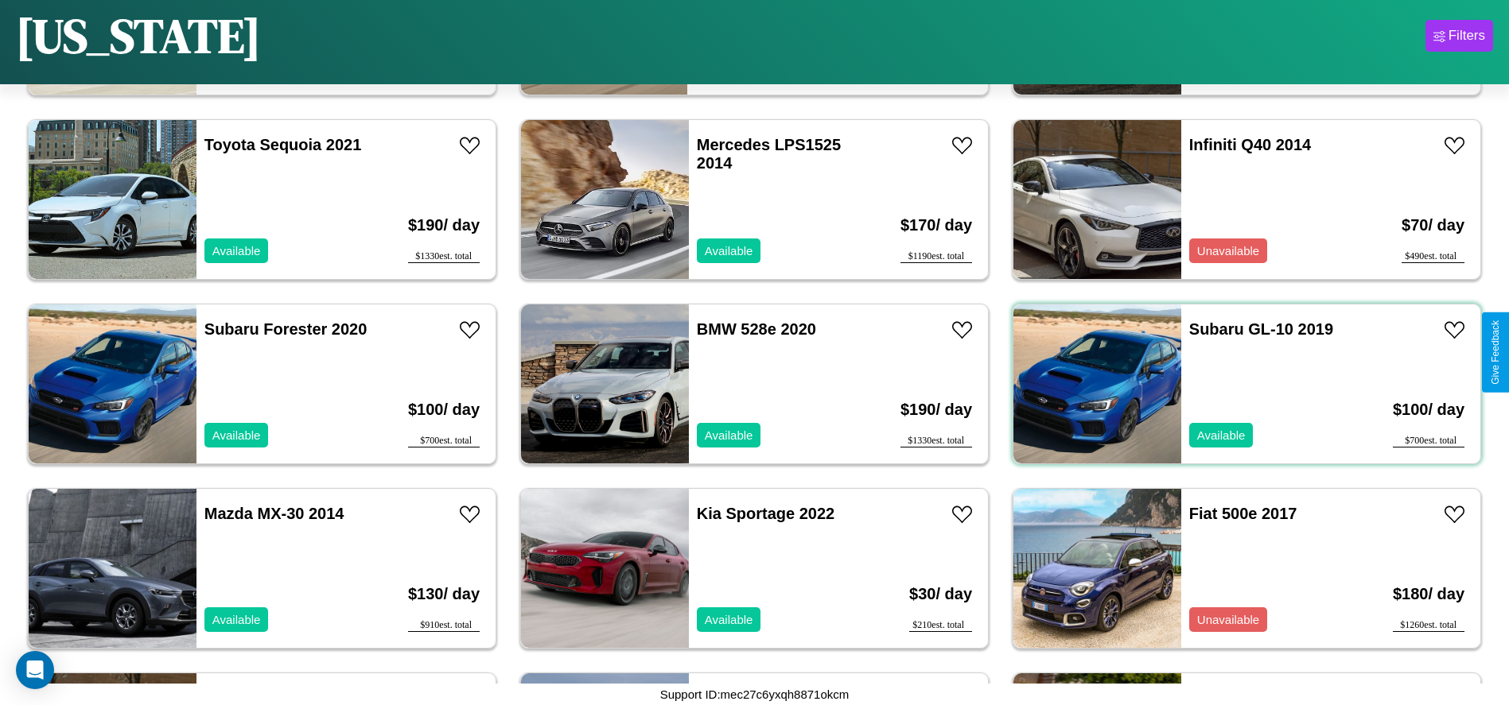
click at [1237, 384] on div "Subaru GL-10 2019 Available" at bounding box center [1273, 384] width 184 height 159
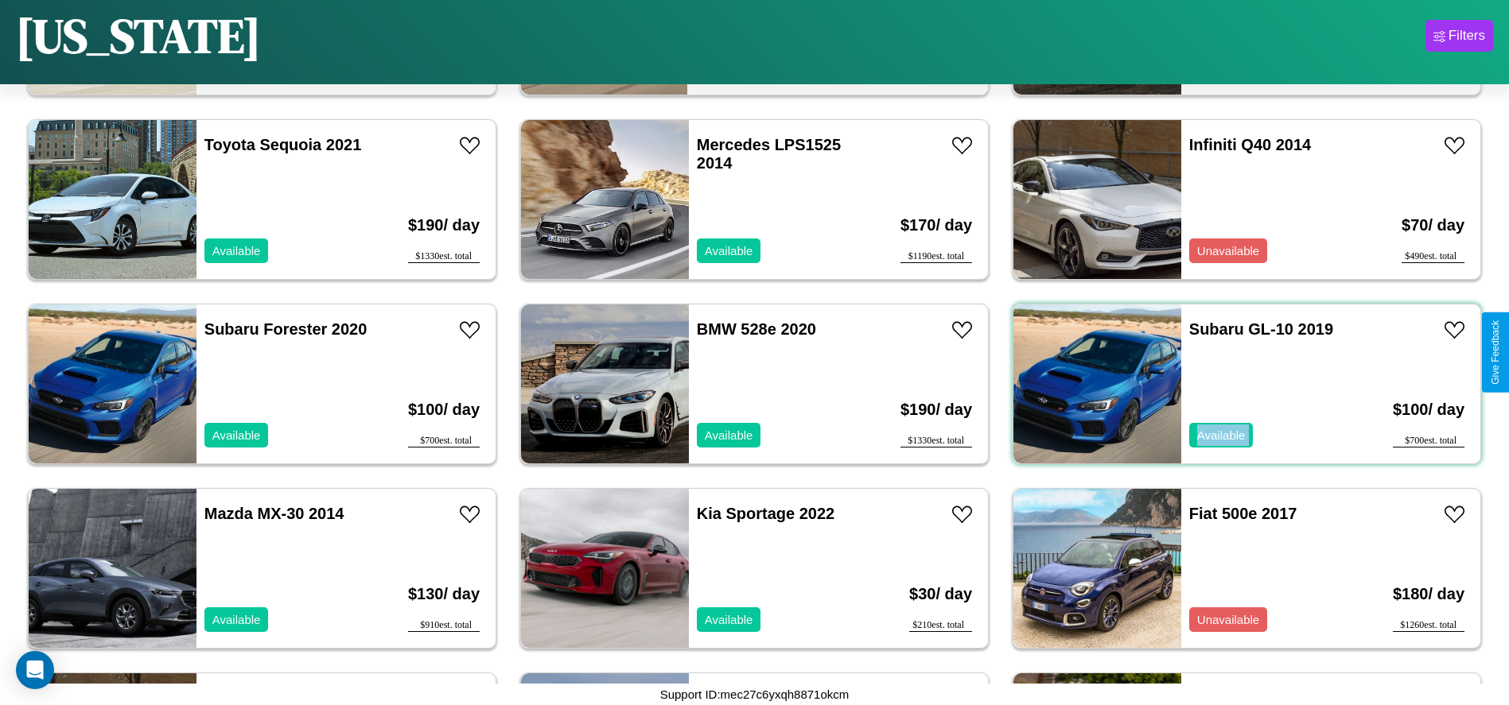
click at [1237, 384] on div "Subaru GL-10 2019 Available" at bounding box center [1273, 384] width 184 height 159
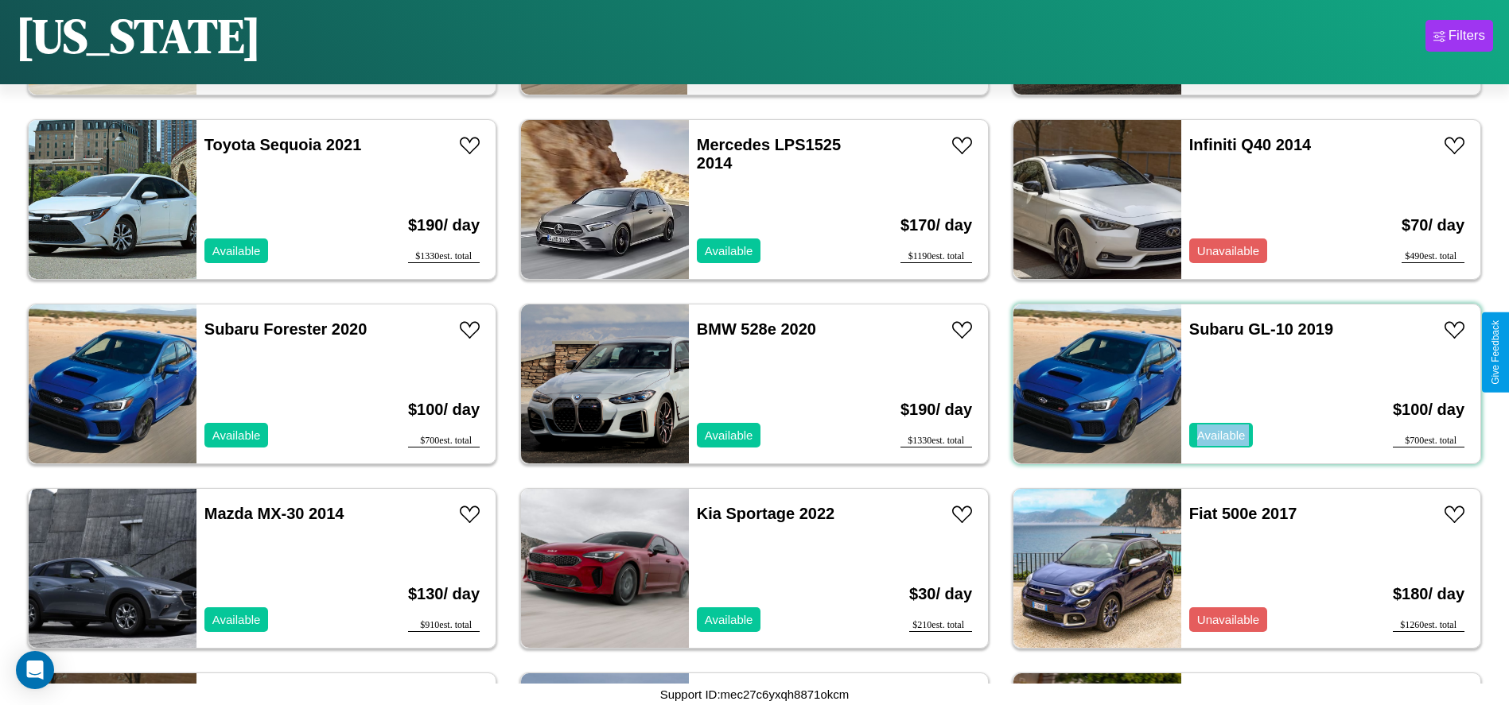
click at [1237, 384] on div "Subaru GL-10 2019 Available" at bounding box center [1273, 384] width 184 height 159
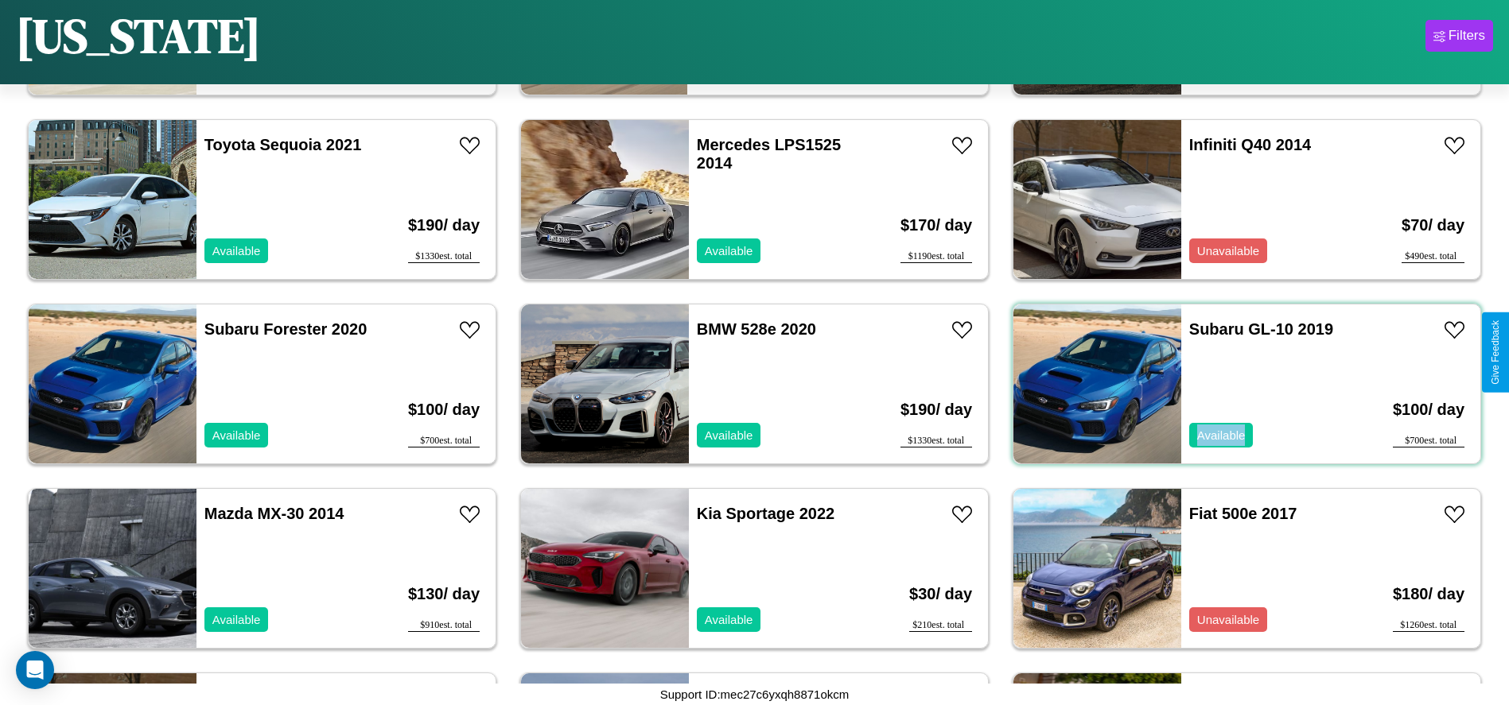
click at [1237, 384] on div "Subaru GL-10 2019 Available" at bounding box center [1273, 384] width 184 height 159
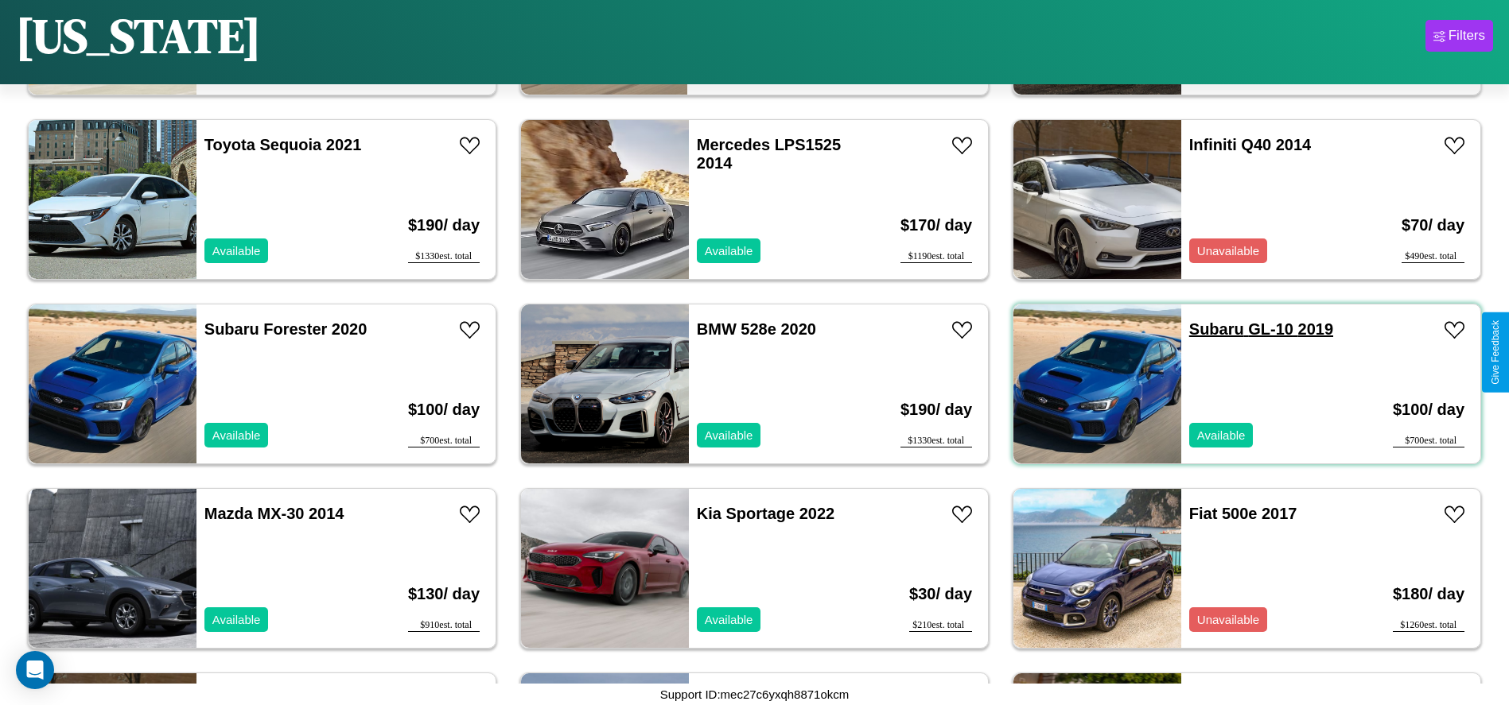
click at [1206, 329] on link "Subaru GL-10 2019" at bounding box center [1261, 328] width 144 height 17
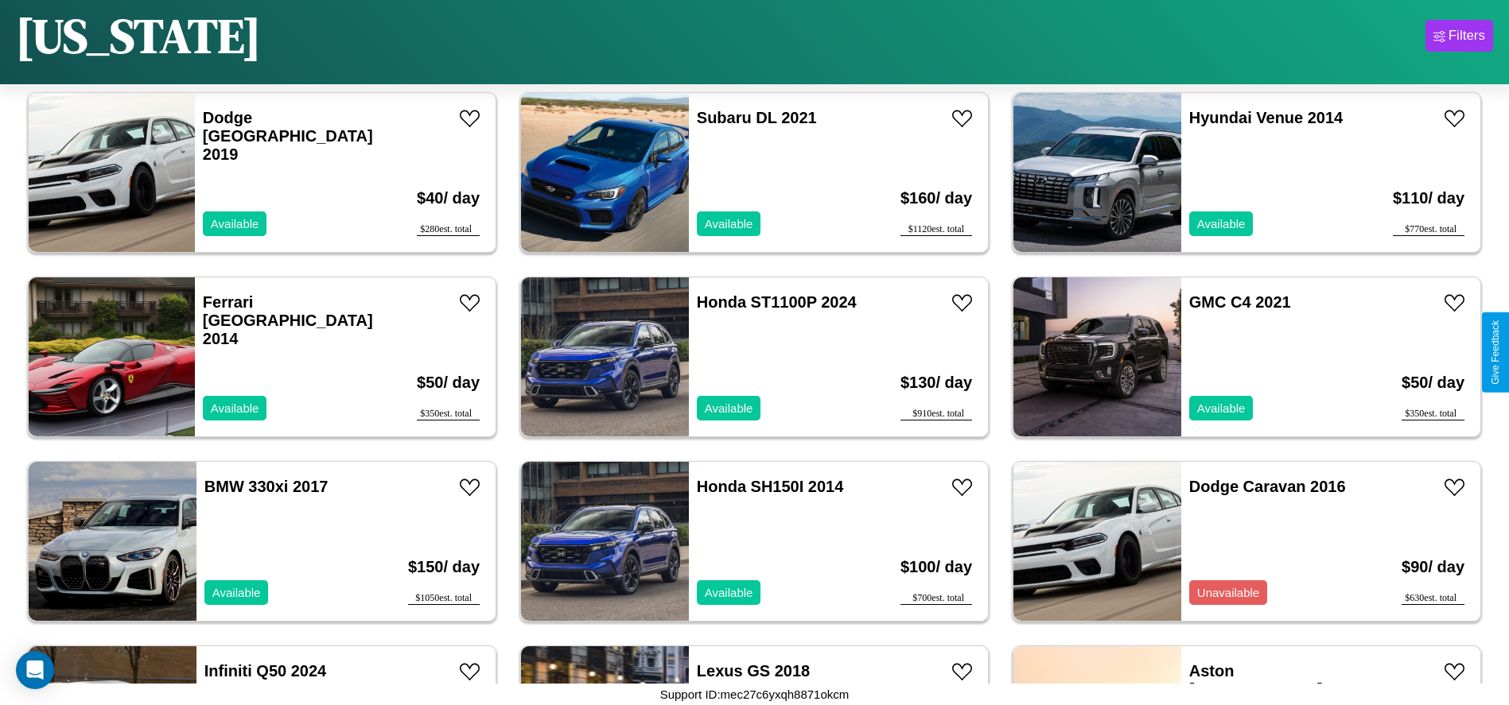
scroll to position [3867, 0]
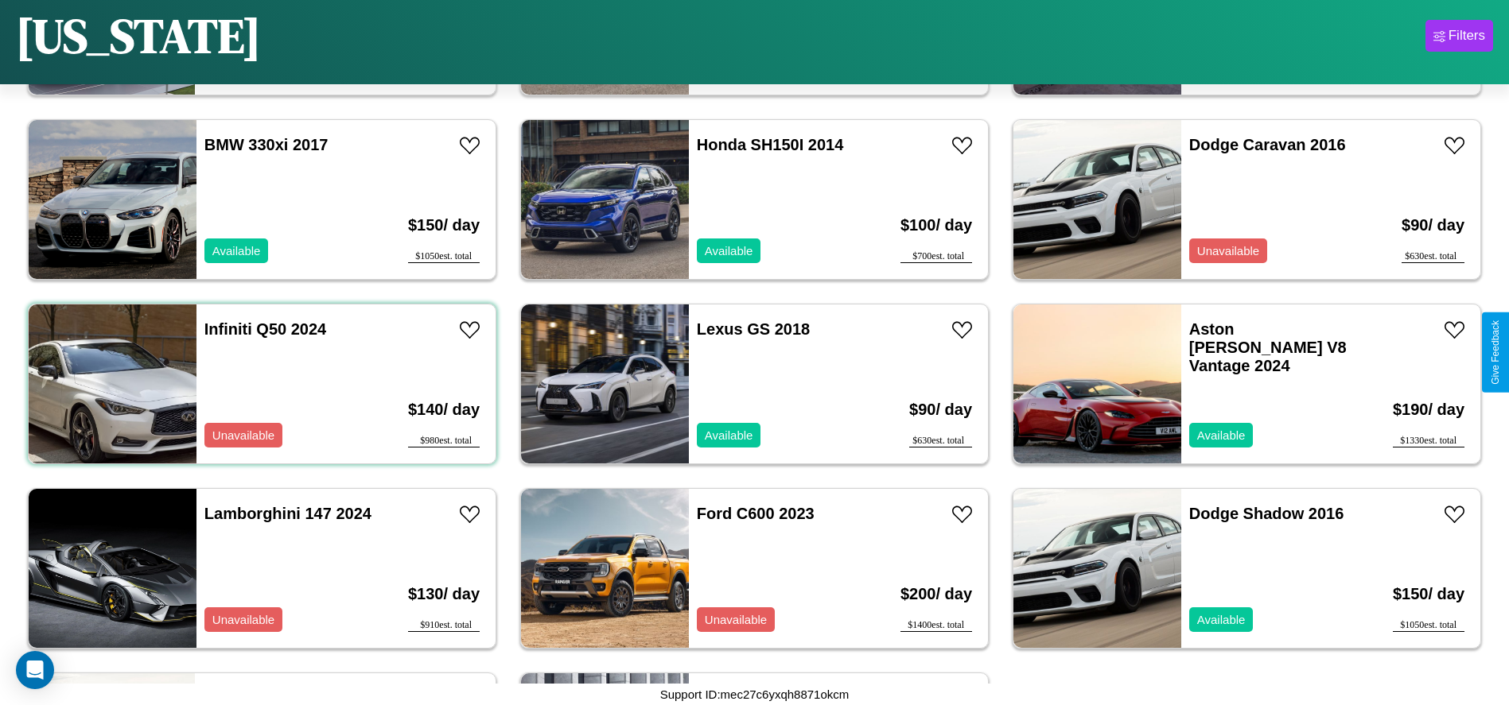
click at [260, 384] on div "Infiniti Q50 2024 Unavailable" at bounding box center [288, 384] width 184 height 159
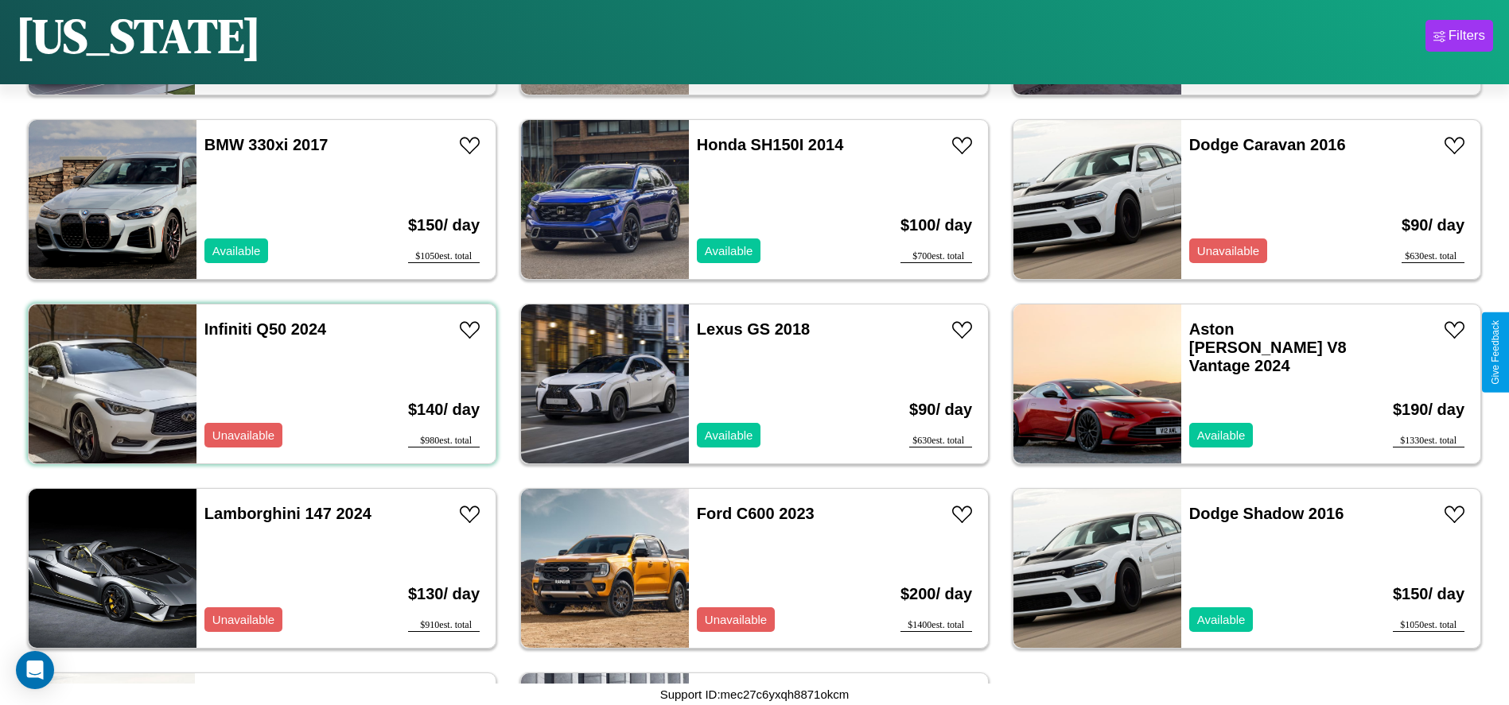
click at [260, 384] on div "Infiniti Q50 2024 Unavailable" at bounding box center [288, 384] width 184 height 159
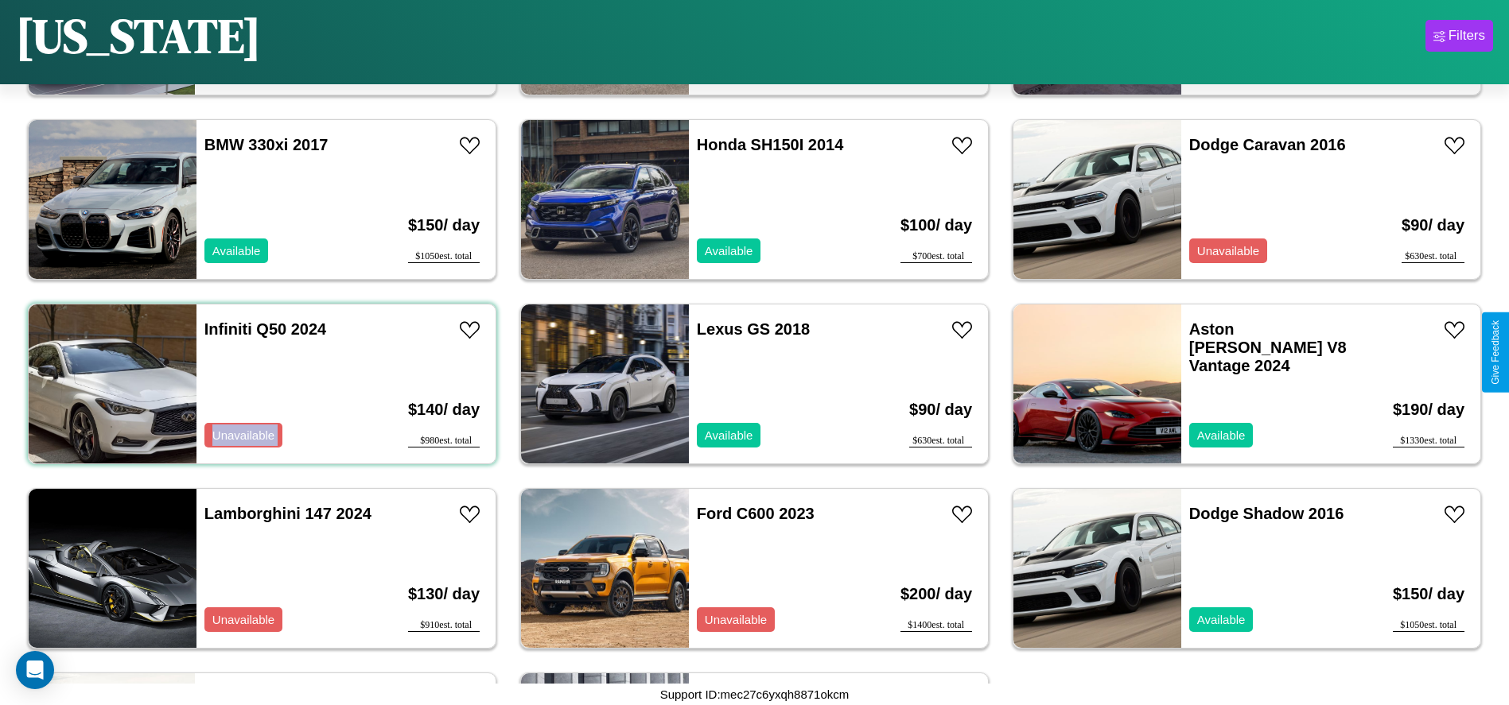
click at [260, 384] on div "Infiniti Q50 2024 Unavailable" at bounding box center [288, 384] width 184 height 159
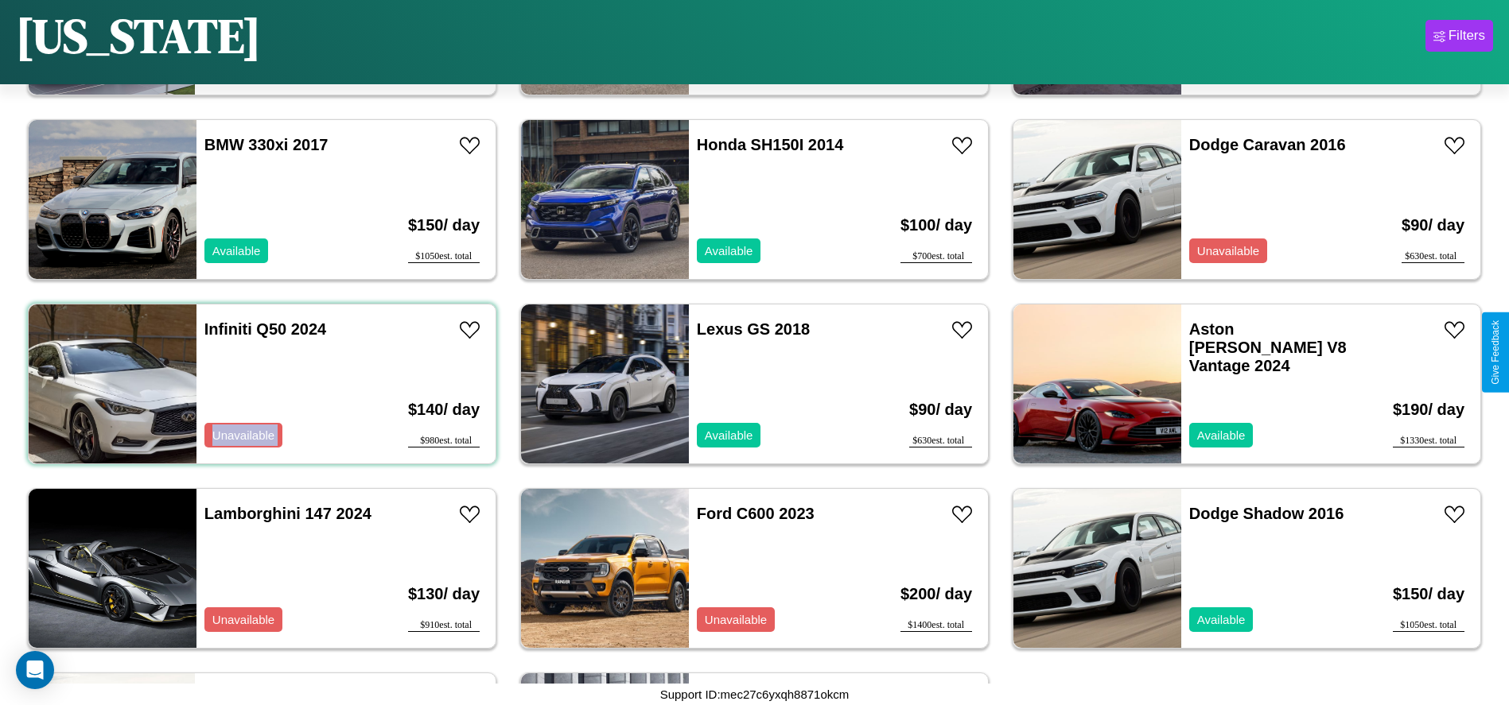
click at [260, 384] on div "Infiniti Q50 2024 Unavailable" at bounding box center [288, 384] width 184 height 159
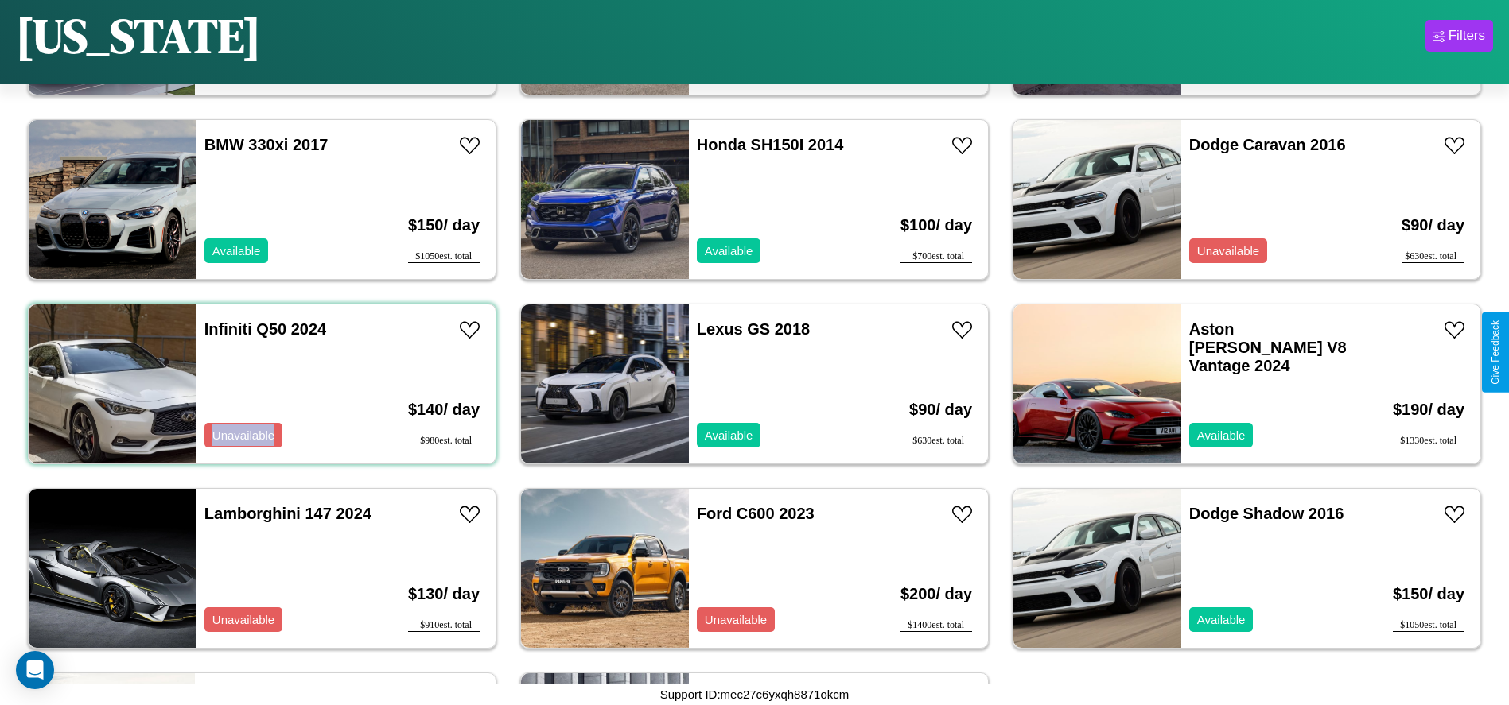
click at [260, 384] on div "Infiniti Q50 2024 Unavailable" at bounding box center [288, 384] width 184 height 159
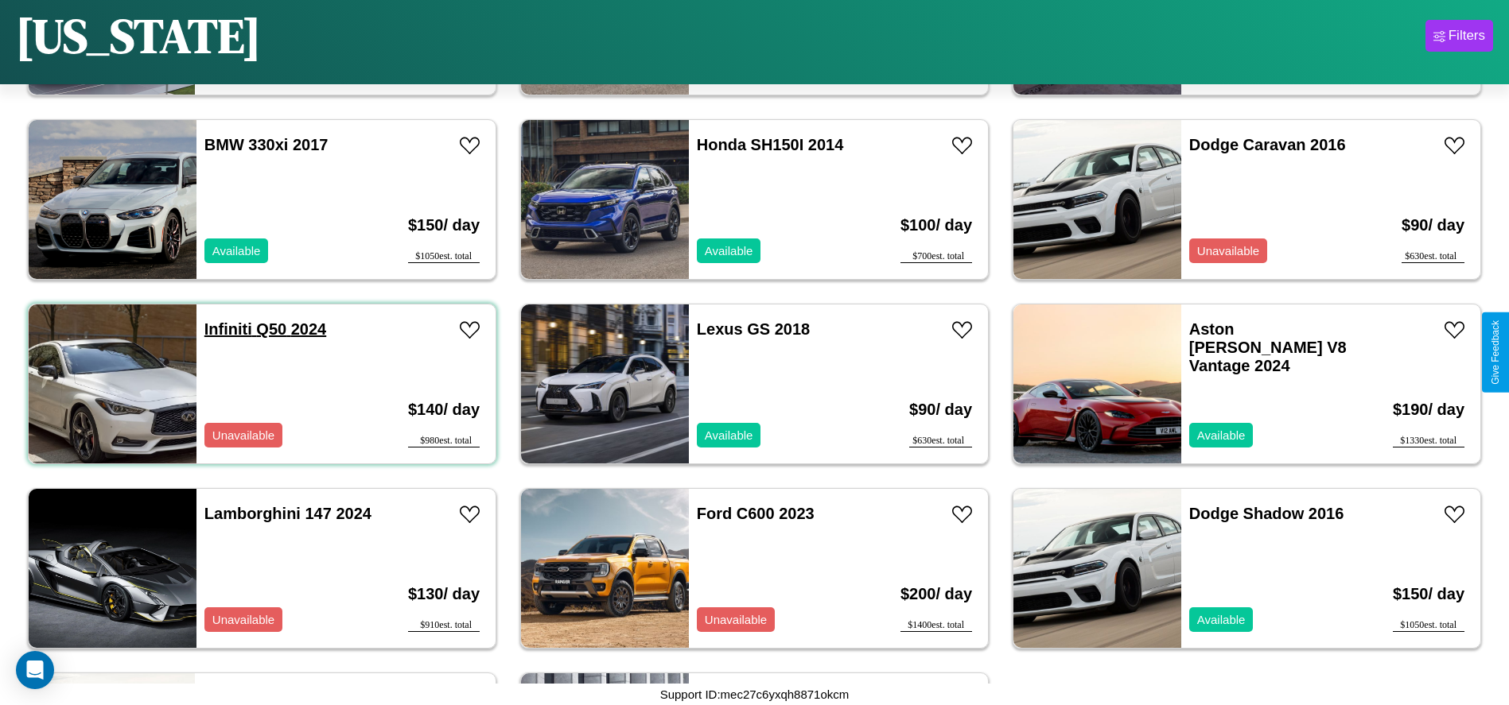
click at [226, 329] on link "Infiniti Q50 2024" at bounding box center [265, 328] width 122 height 17
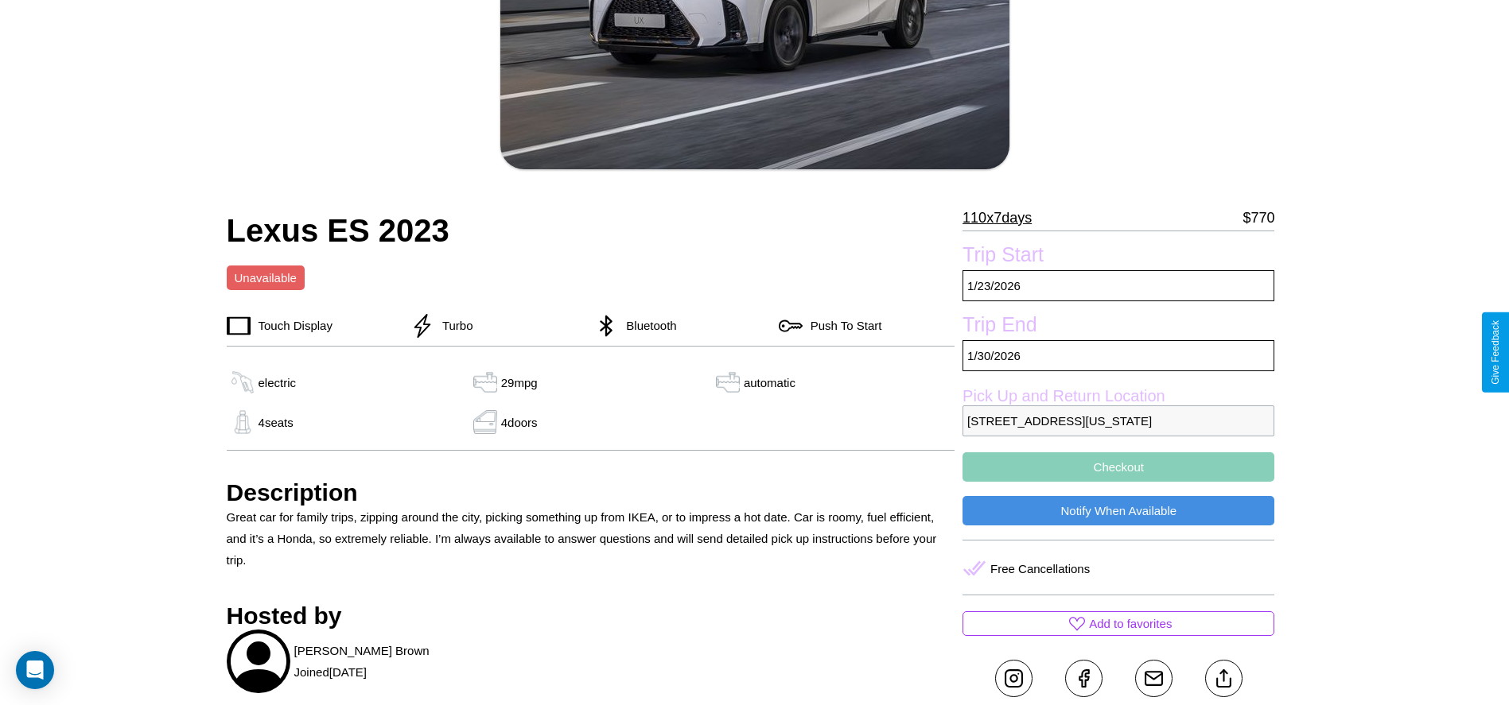
scroll to position [366, 0]
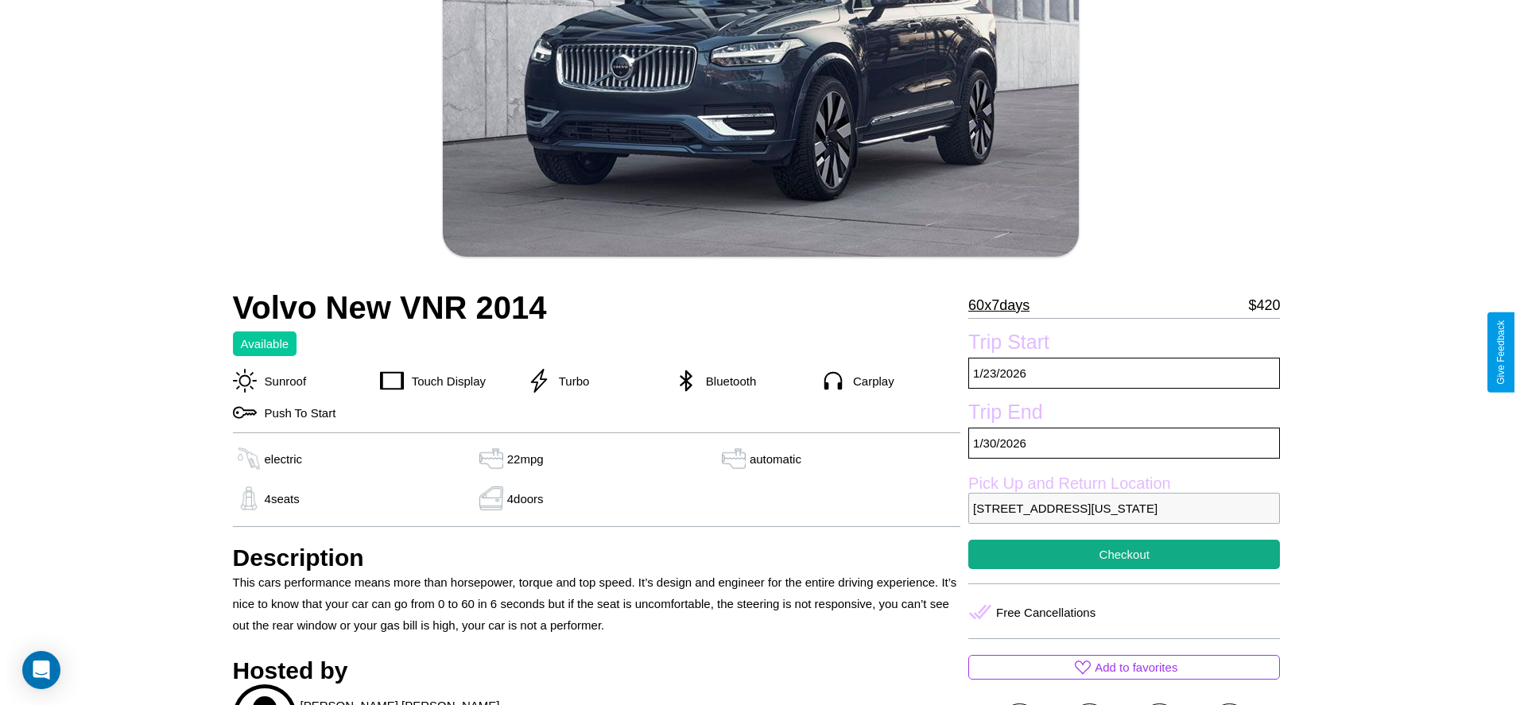
scroll to position [247, 0]
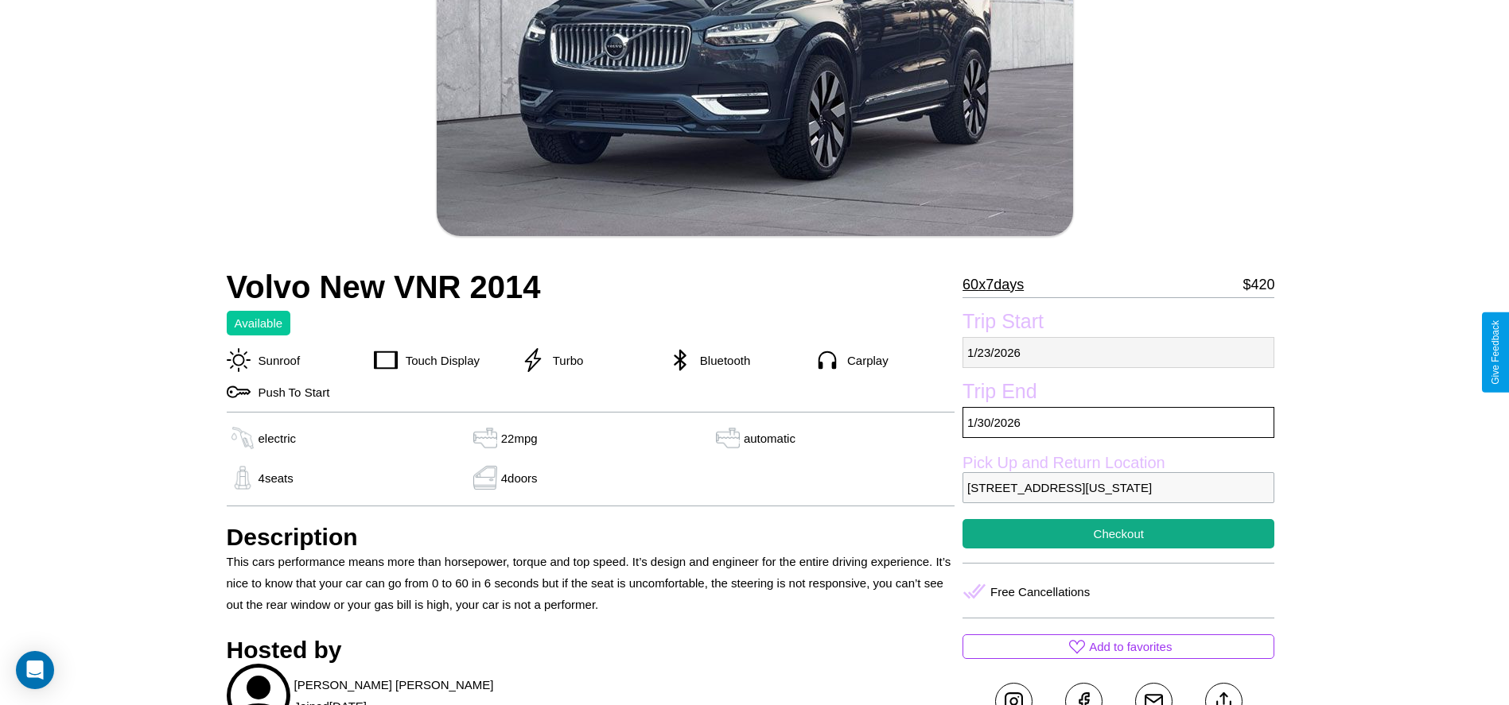
click at [1118, 352] on p "1 / 23 / 2026" at bounding box center [1118, 352] width 312 height 31
select select "*"
select select "****"
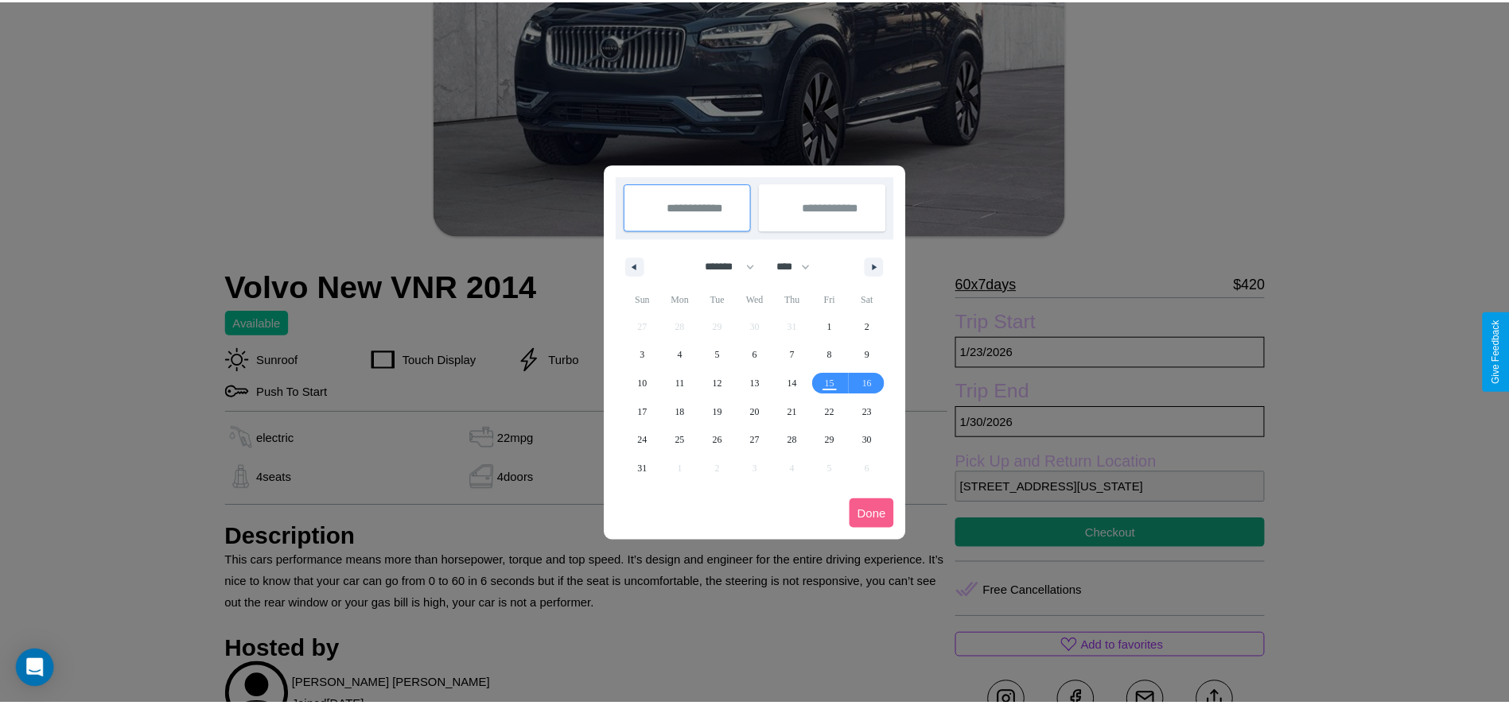
scroll to position [0, 0]
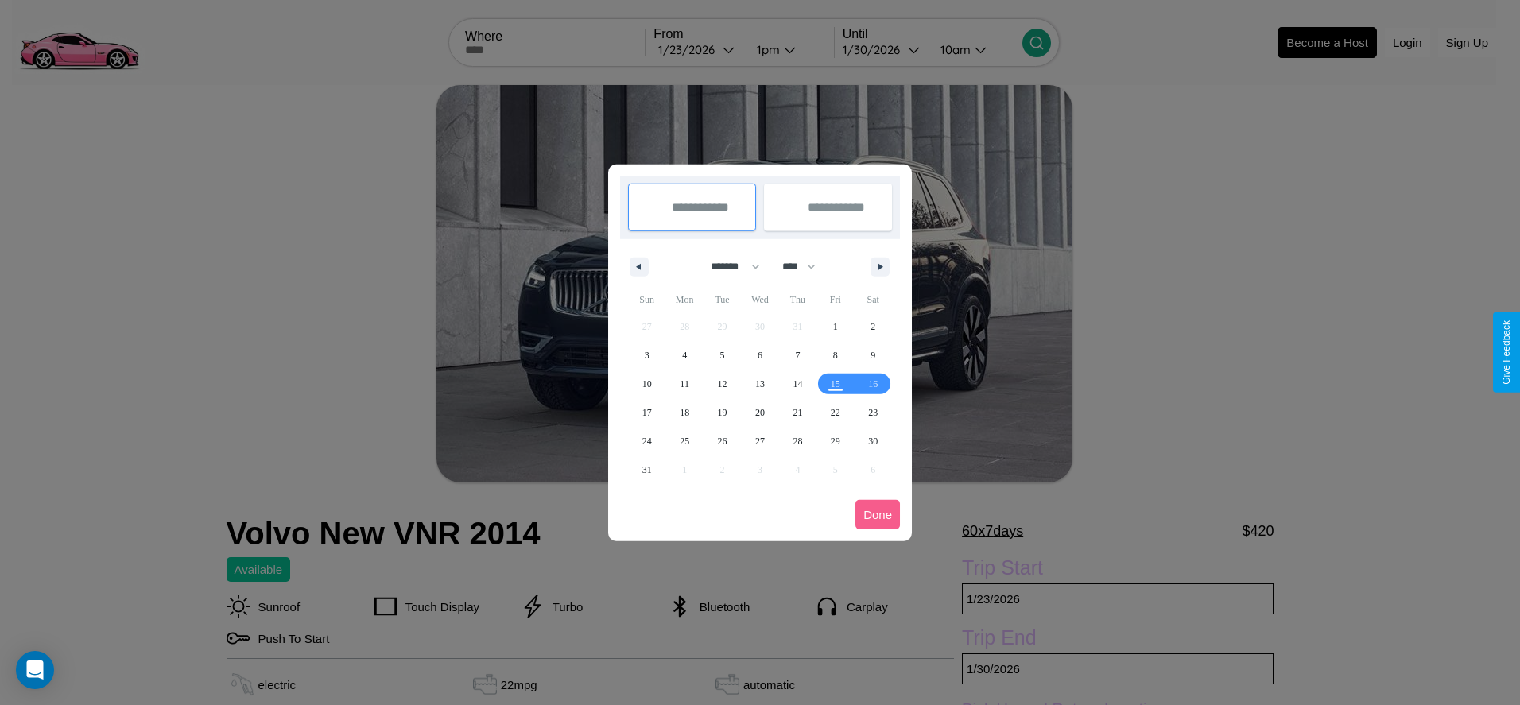
click at [698, 49] on div at bounding box center [760, 352] width 1520 height 705
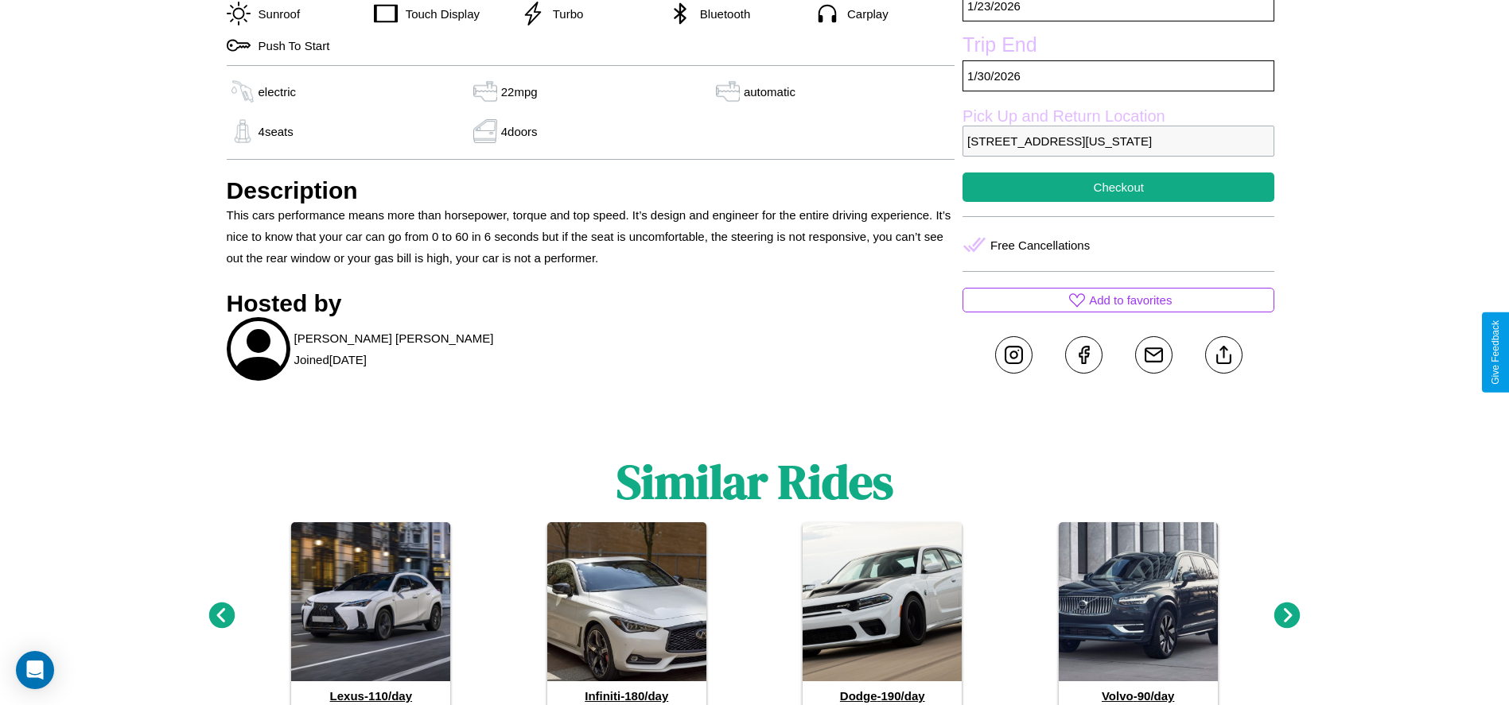
scroll to position [596, 0]
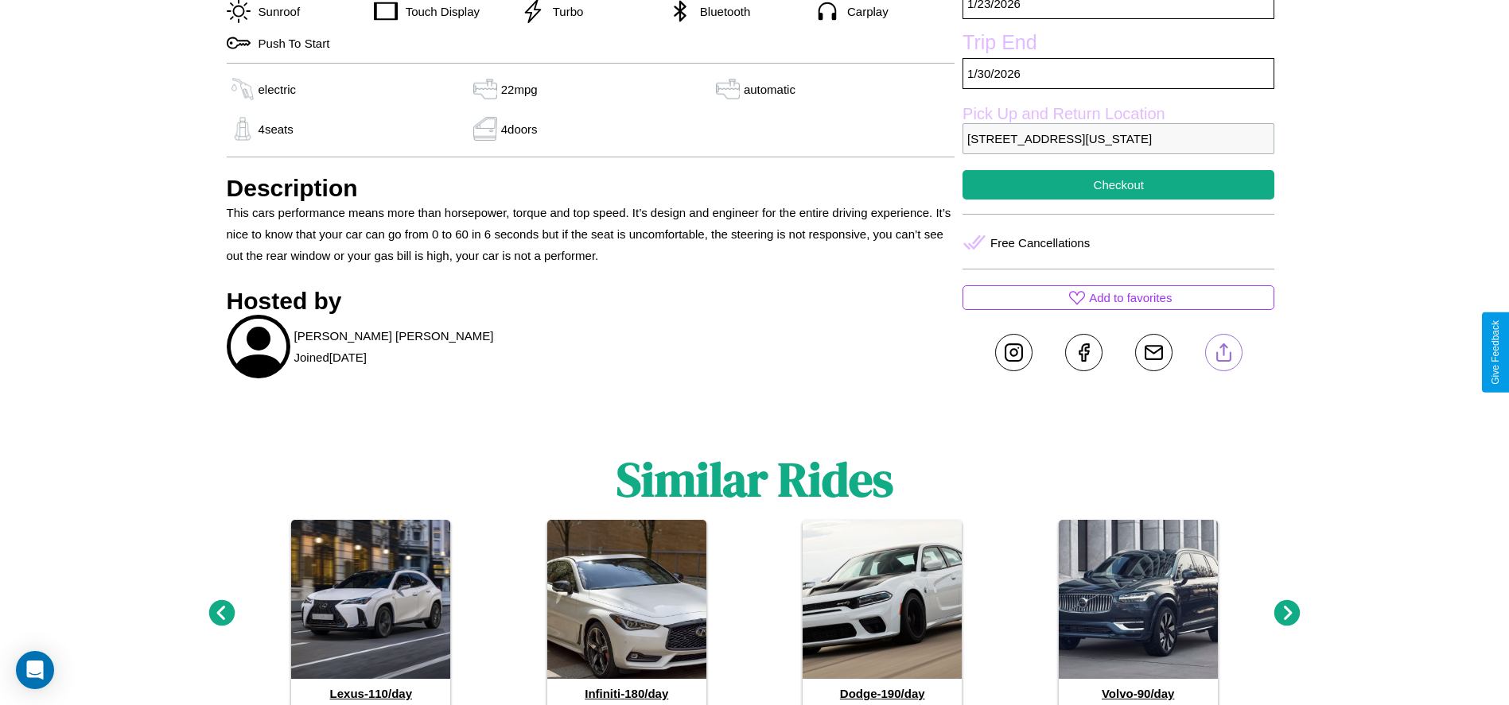
click at [1223, 352] on line at bounding box center [1223, 349] width 0 height 11
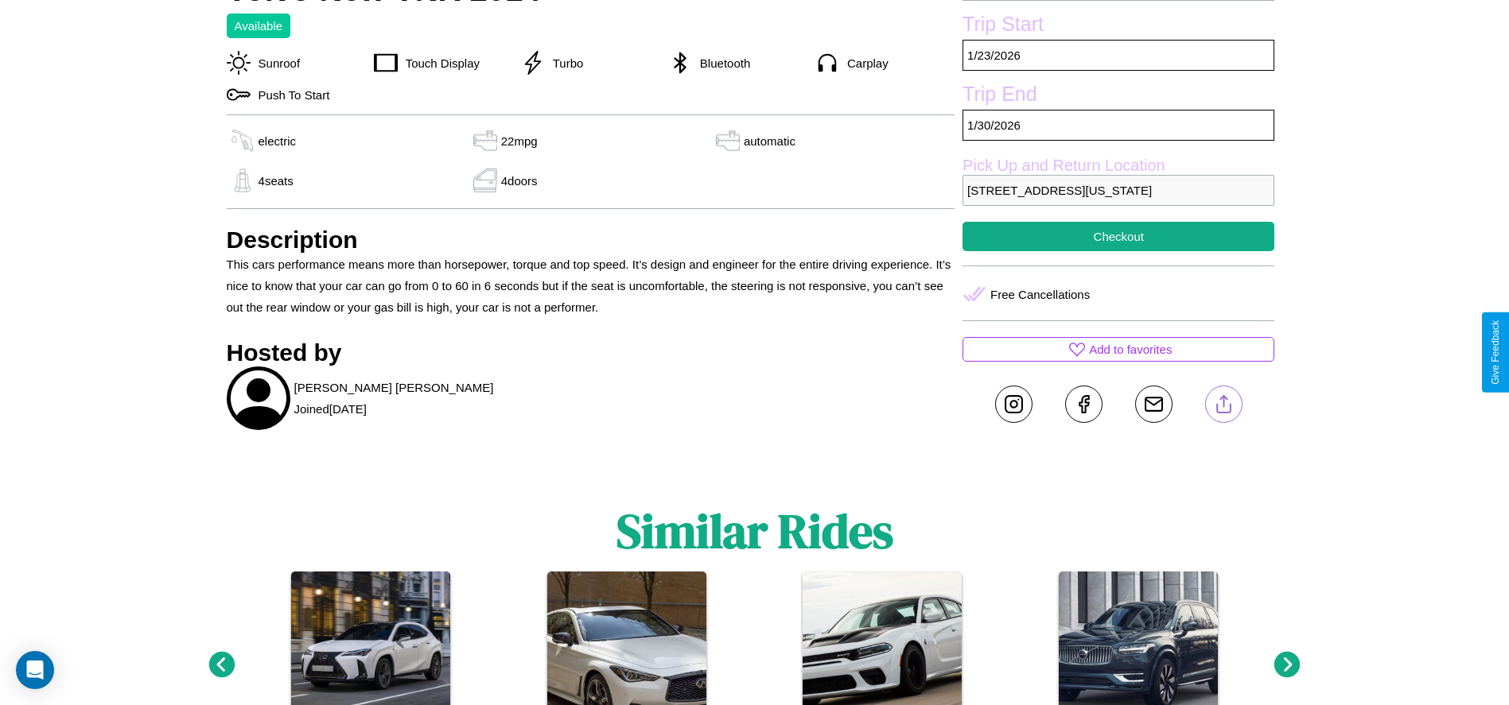
scroll to position [541, 0]
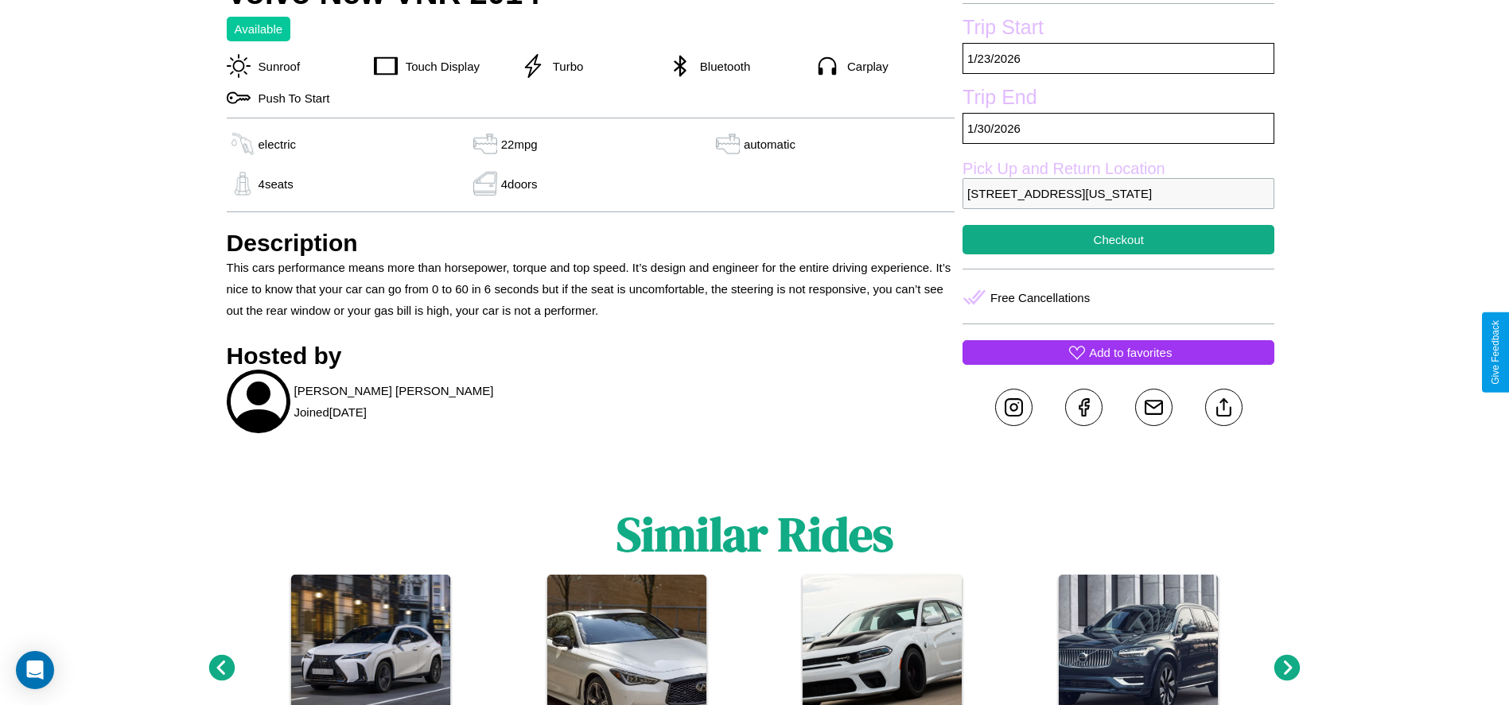
click at [1118, 352] on p "Add to favorites" at bounding box center [1130, 352] width 83 height 21
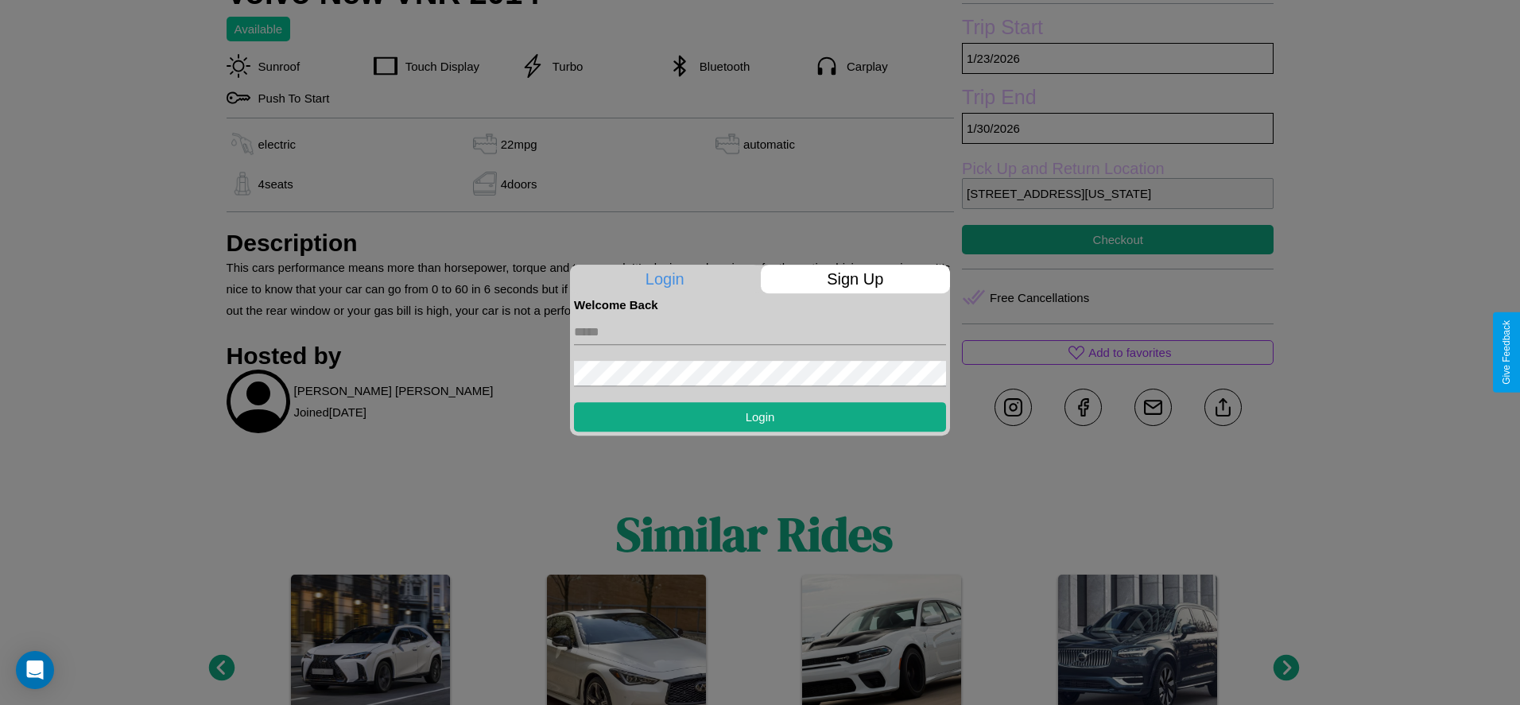
click at [760, 332] on input "text" at bounding box center [760, 332] width 372 height 25
type input "**********"
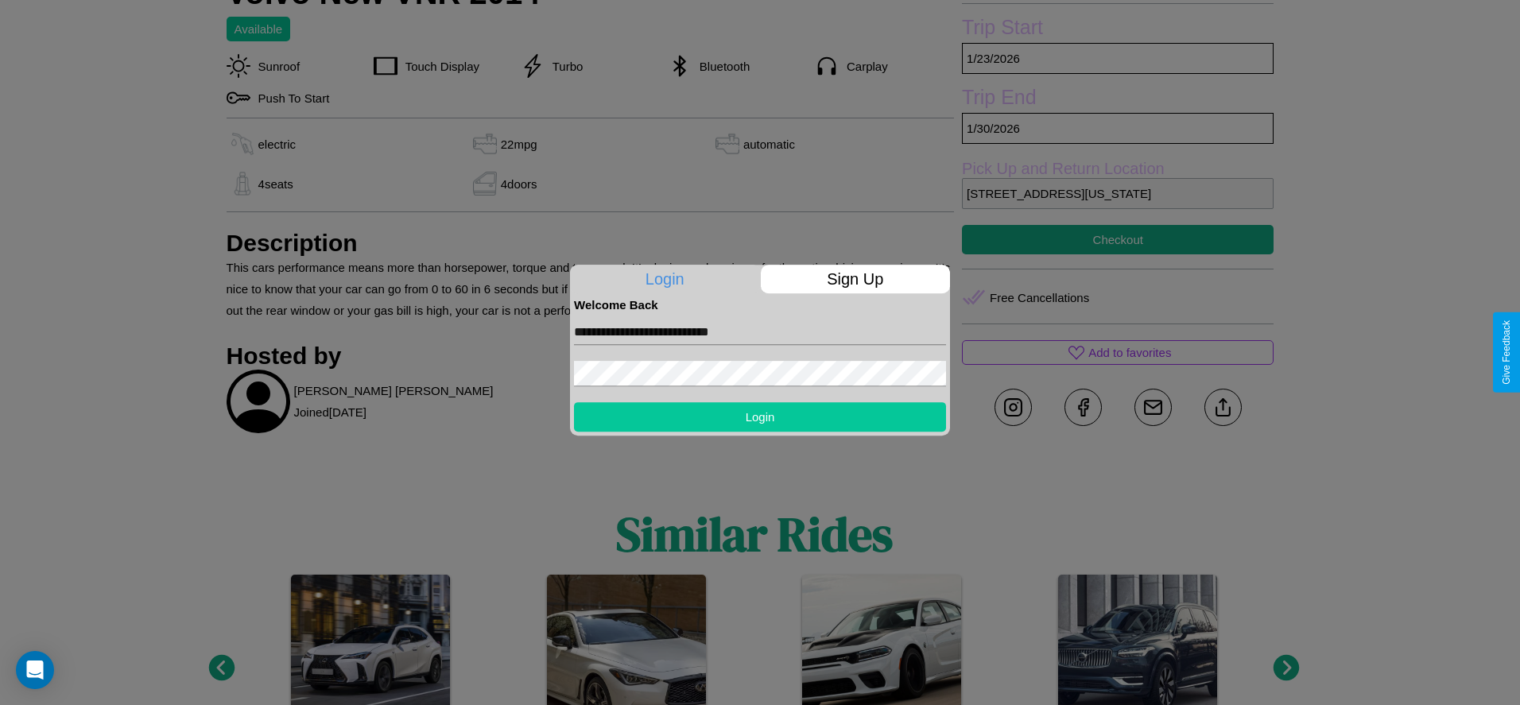
click at [760, 417] on button "Login" at bounding box center [760, 416] width 372 height 29
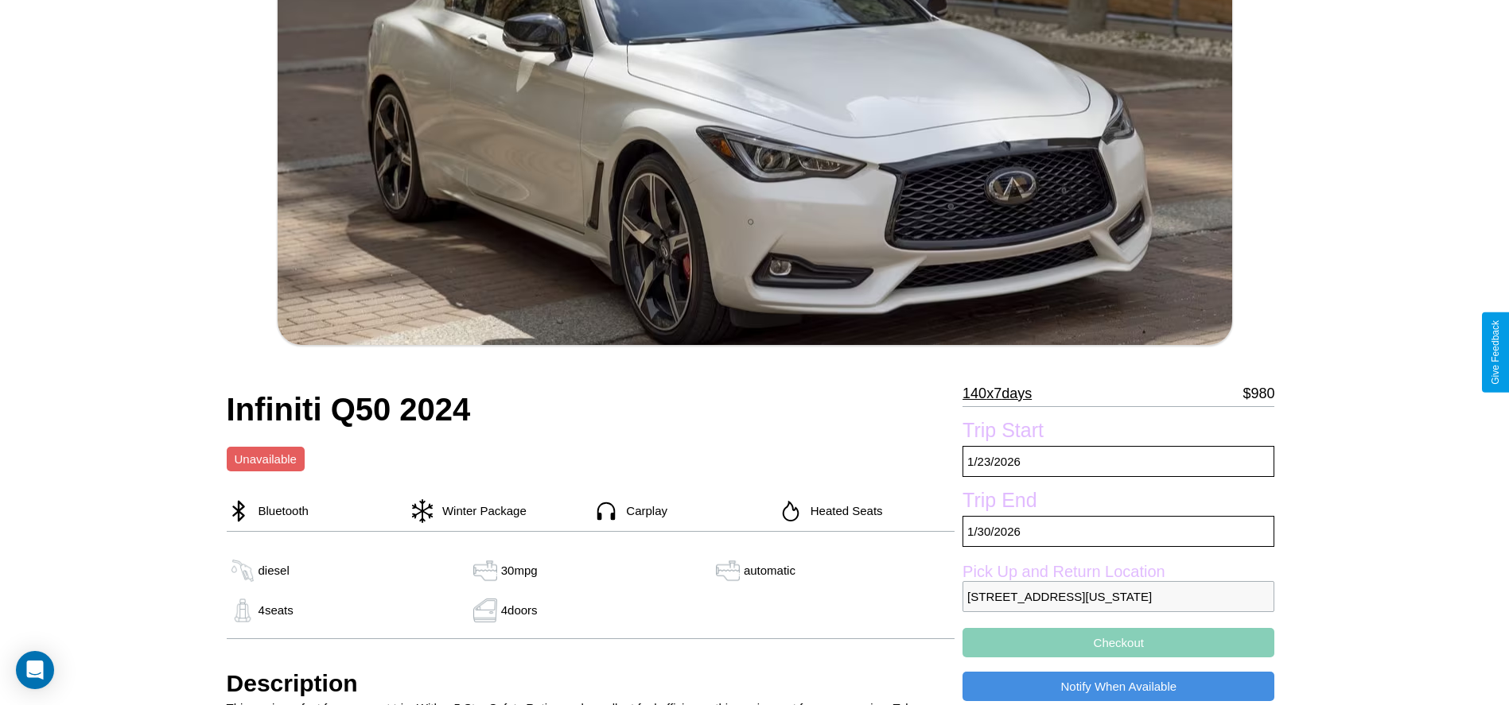
scroll to position [318, 0]
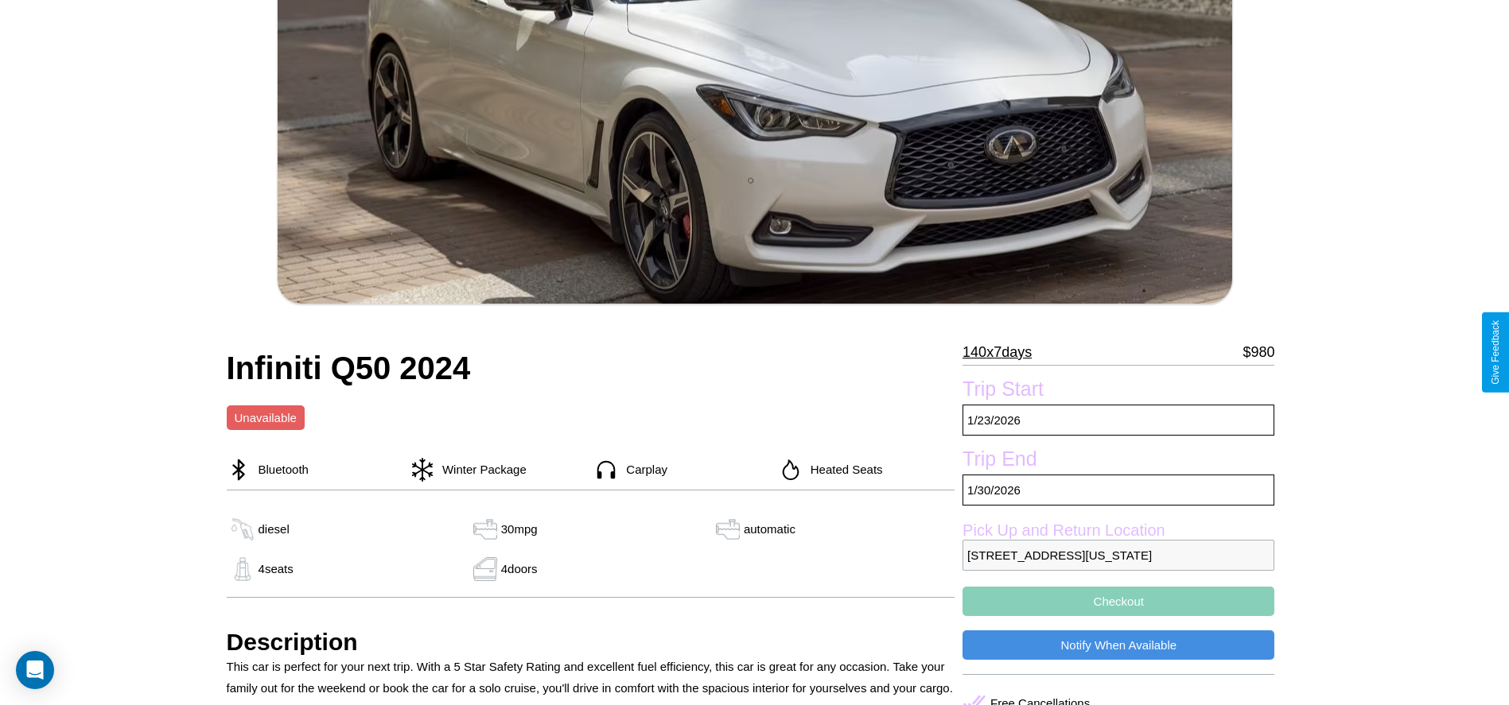
click at [1003, 352] on p "140 x 7 days" at bounding box center [996, 352] width 69 height 25
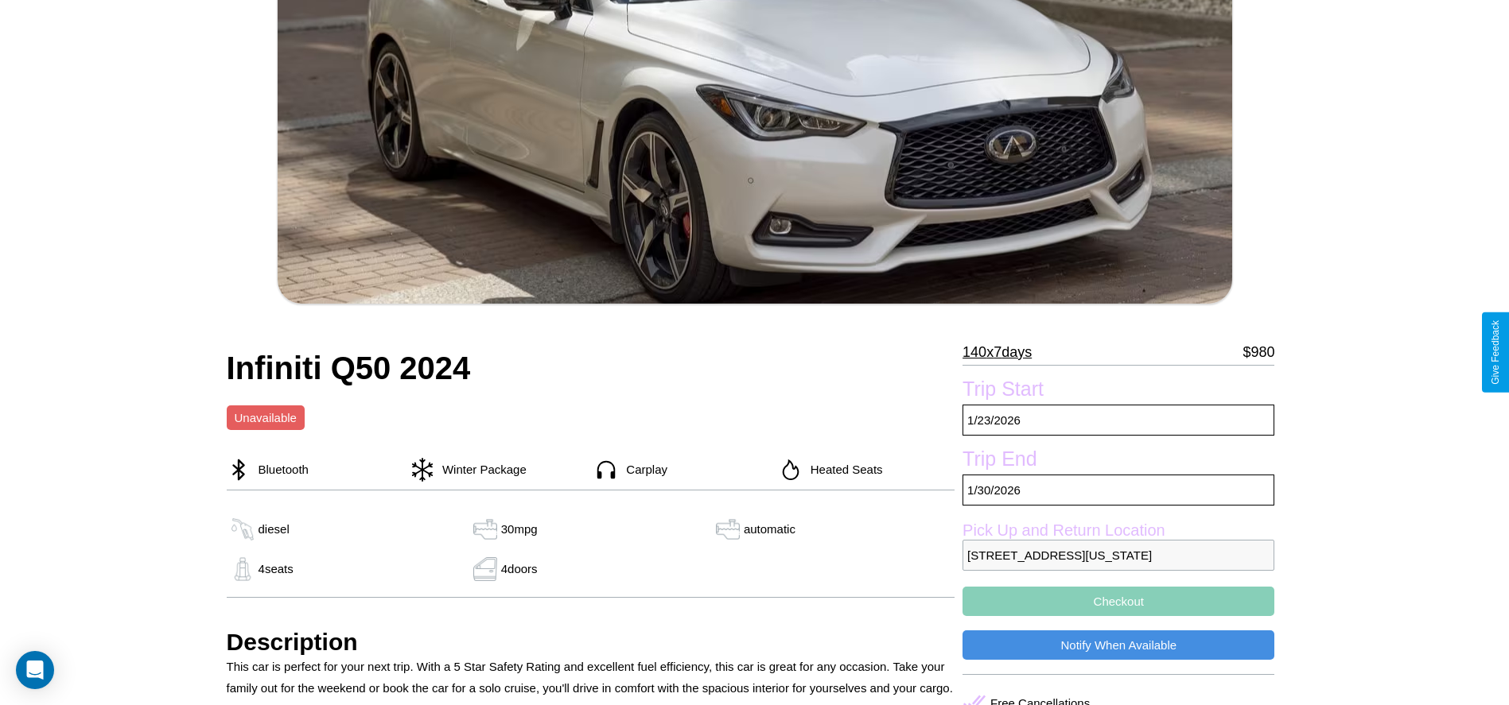
click at [1003, 352] on p "140 x 7 days" at bounding box center [996, 352] width 69 height 25
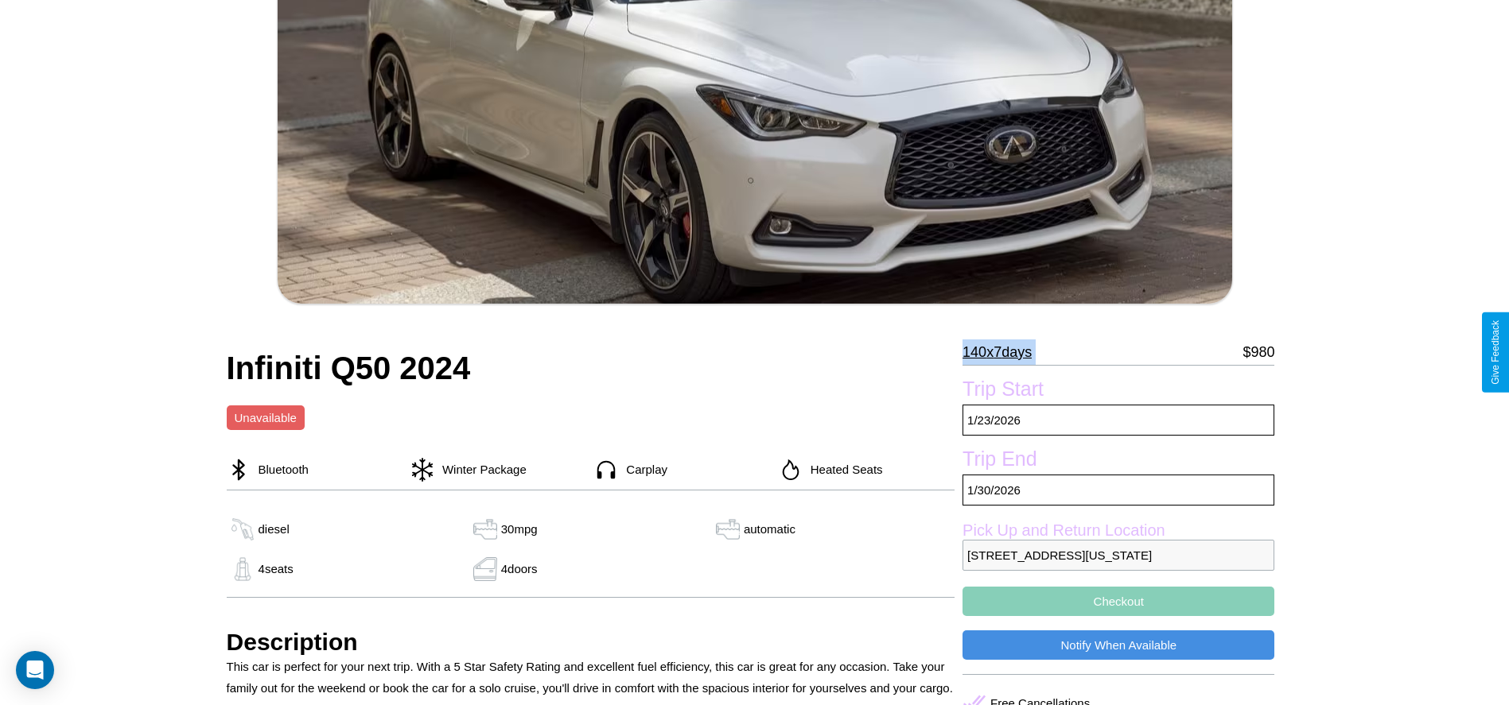
click at [1003, 352] on p "140 x 7 days" at bounding box center [996, 352] width 69 height 25
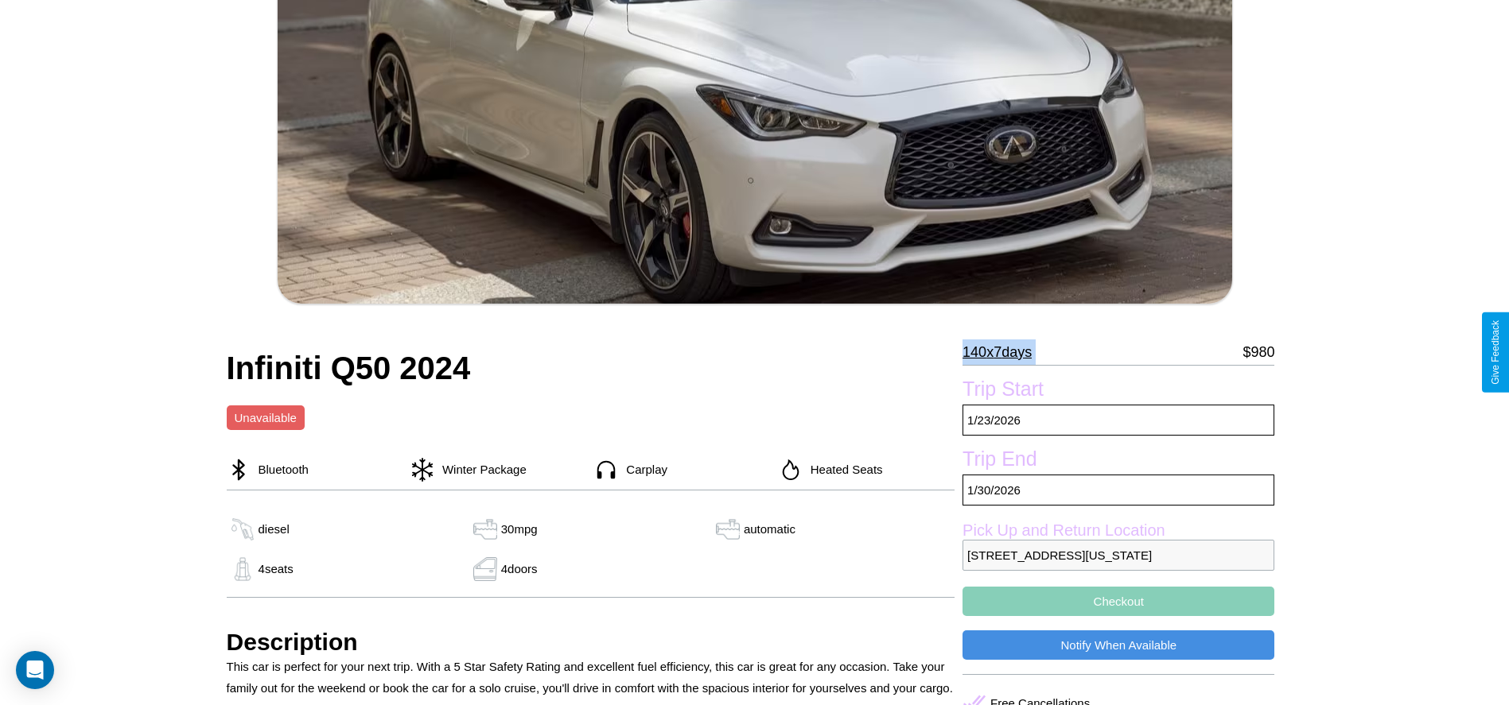
click at [1003, 352] on p "140 x 7 days" at bounding box center [996, 352] width 69 height 25
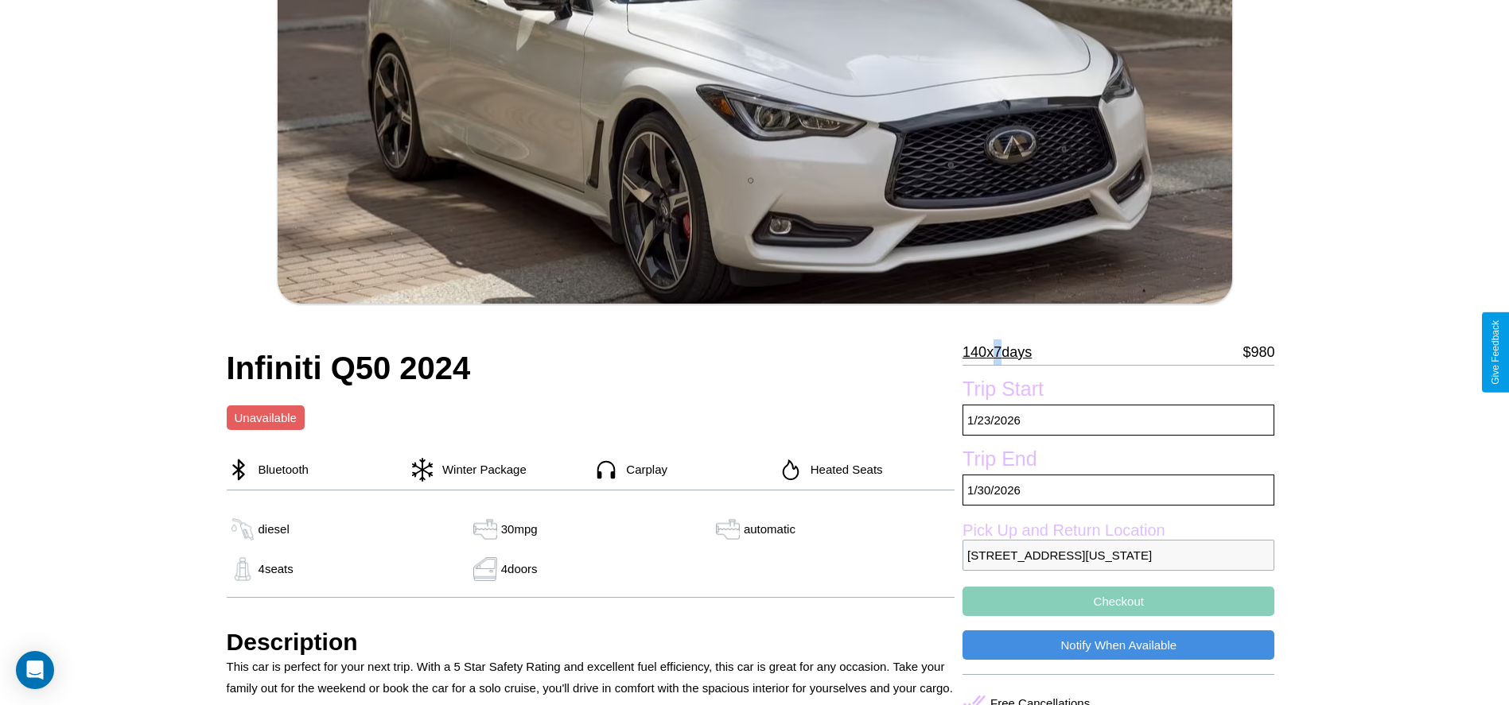
click at [1003, 352] on p "140 x 7 days" at bounding box center [996, 352] width 69 height 25
